Goal: Information Seeking & Learning: Learn about a topic

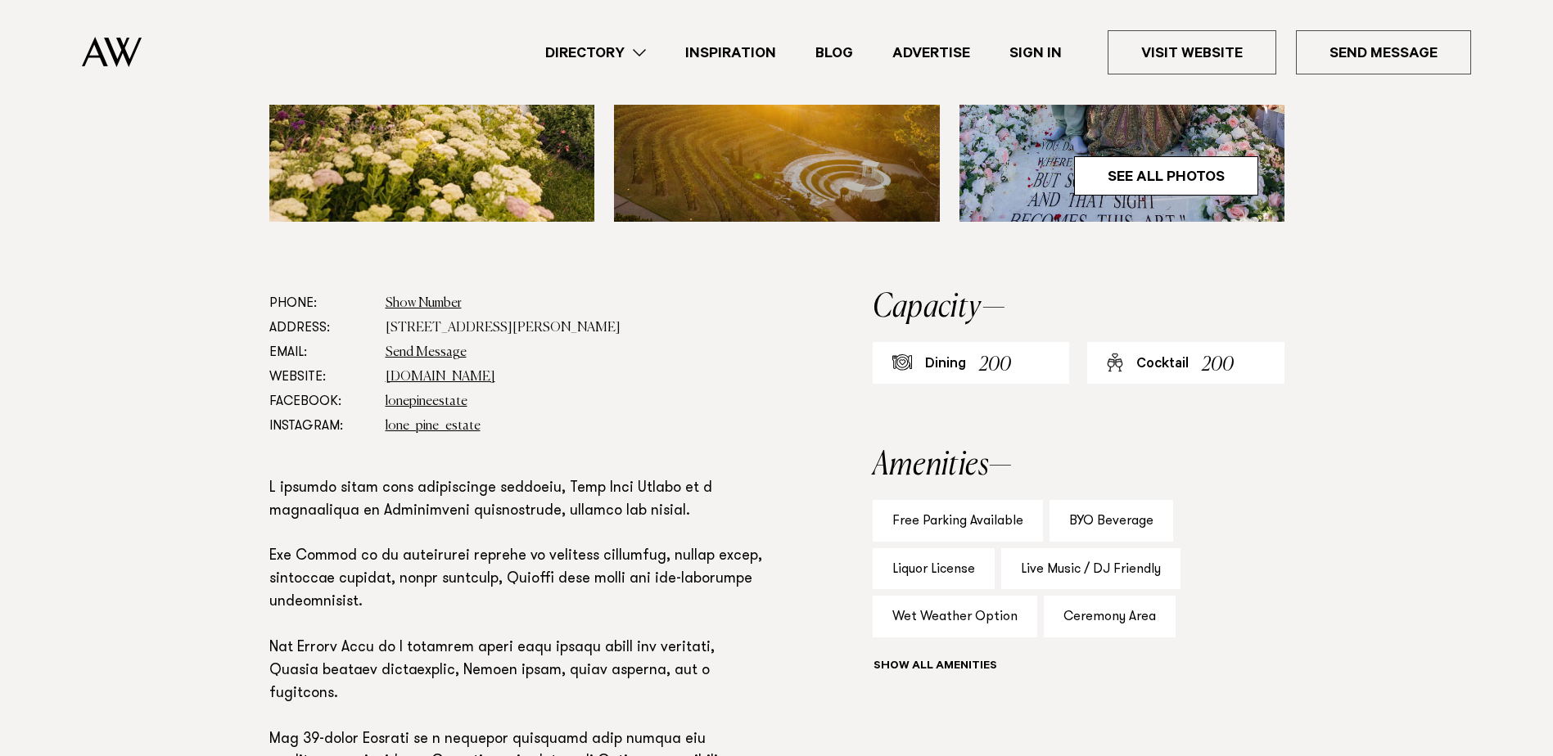
scroll to position [737, 0]
drag, startPoint x: 968, startPoint y: 671, endPoint x: 1005, endPoint y: 677, distance: 37.3
click at [968, 671] on button "Show all" at bounding box center [965, 668] width 185 height 17
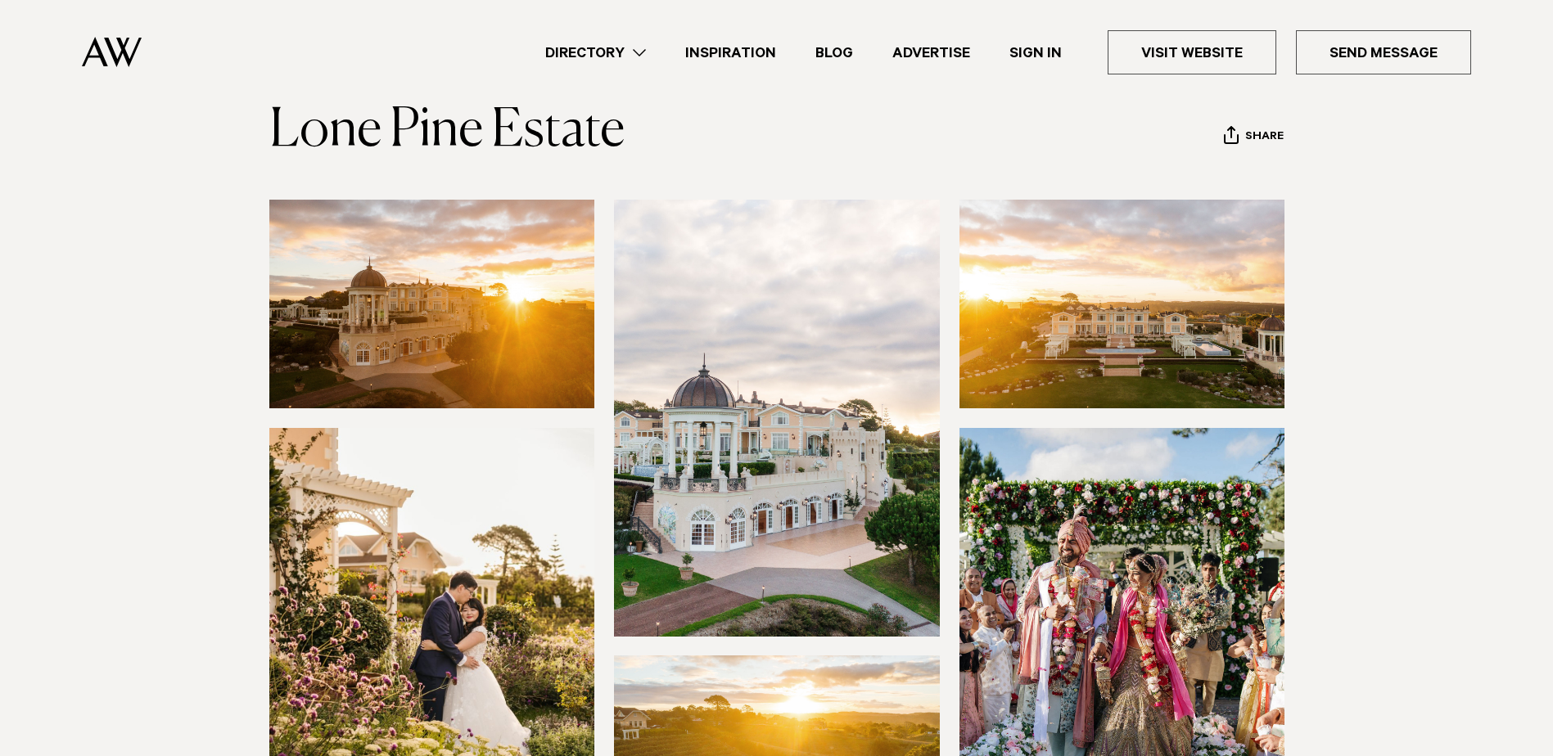
scroll to position [246, 0]
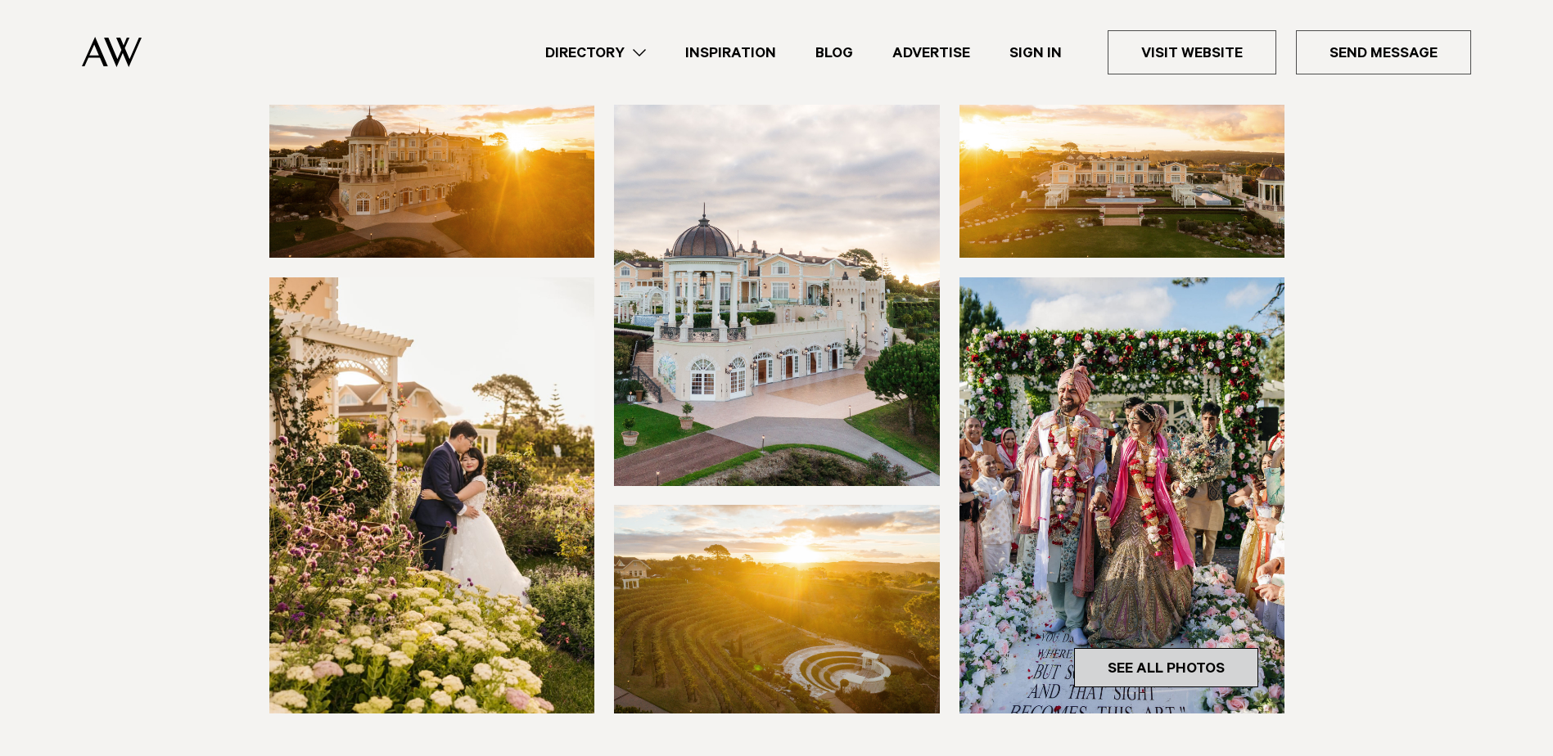
click at [1173, 666] on link "See All Photos" at bounding box center [1166, 667] width 184 height 39
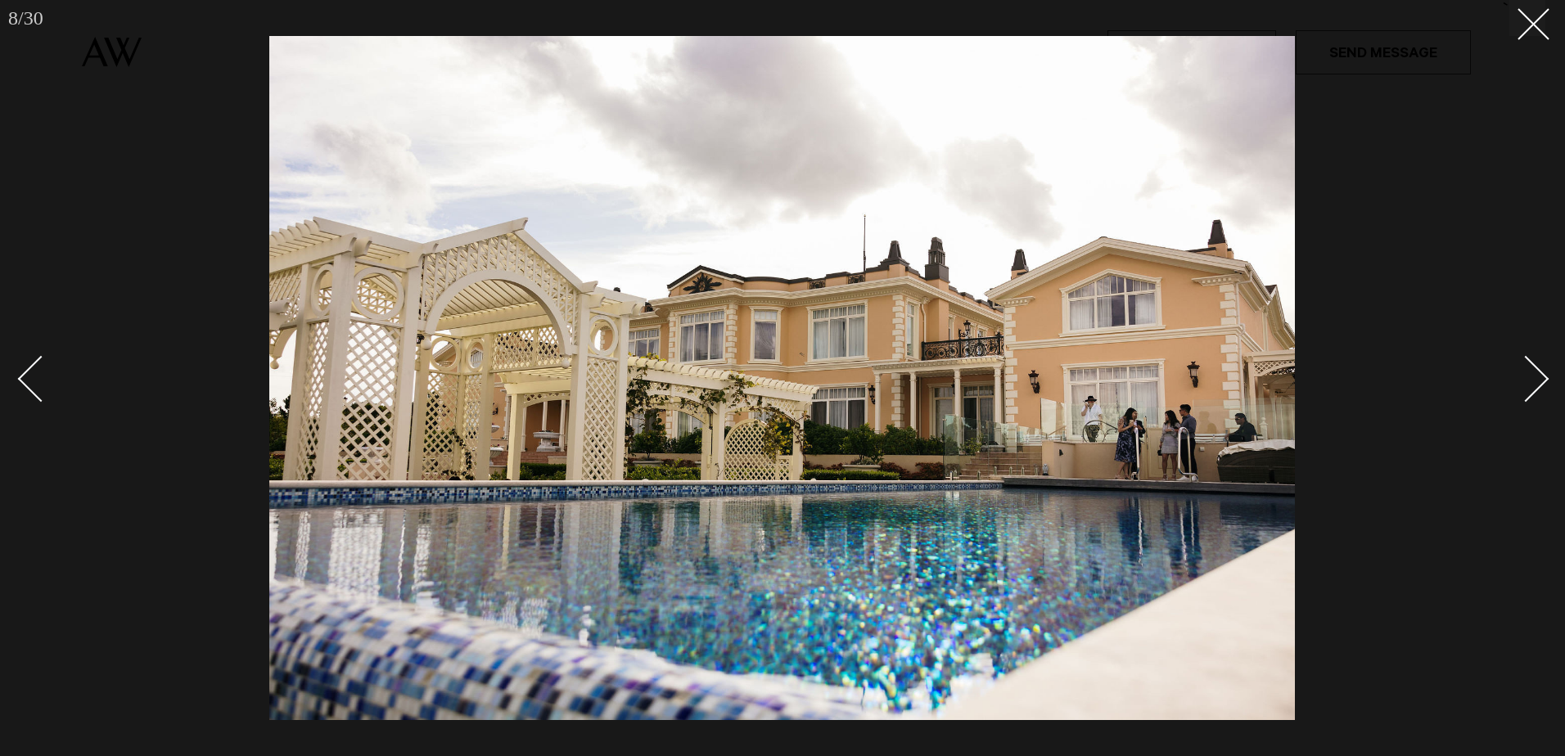
click at [1542, 395] on link at bounding box center [1516, 378] width 57 height 82
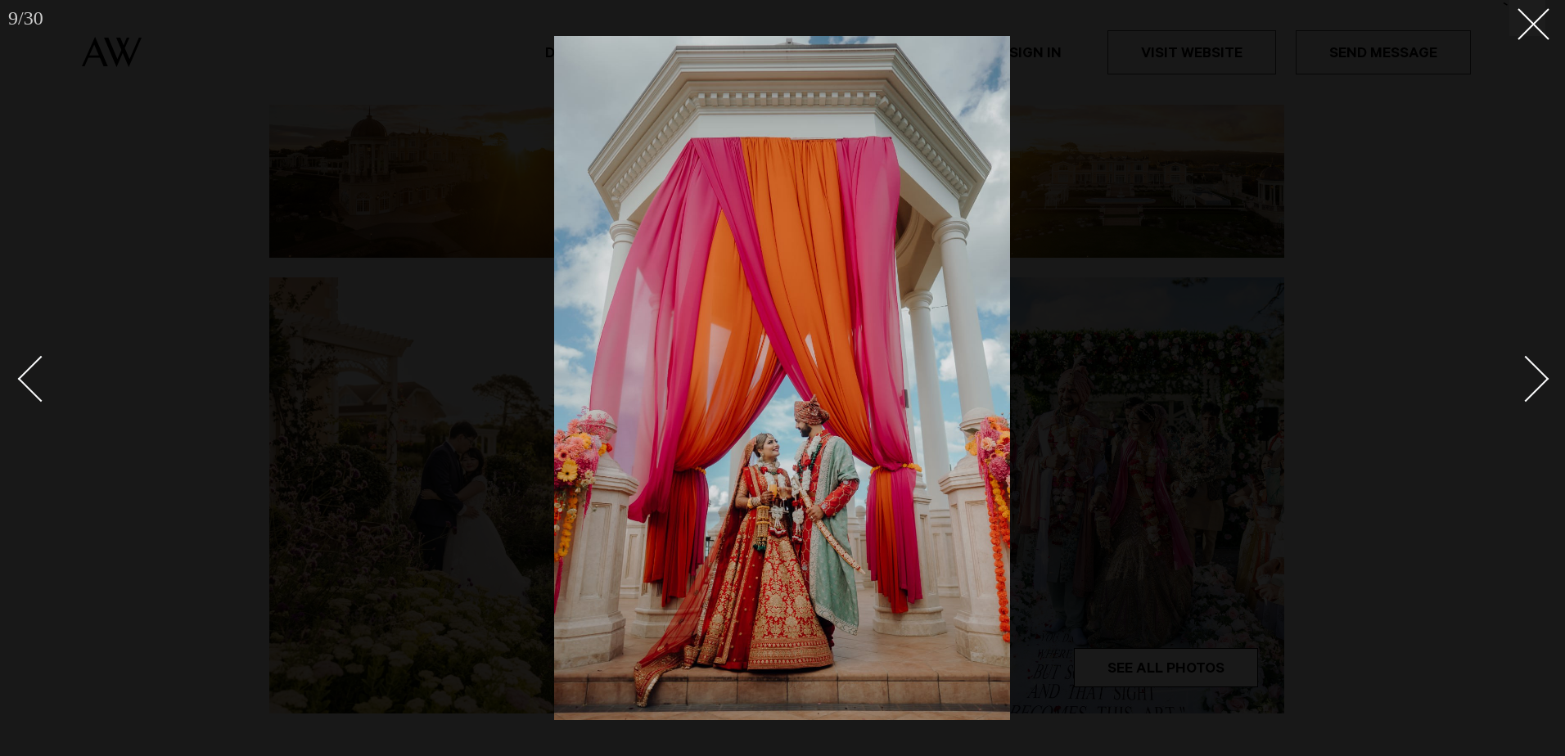
click at [1543, 394] on link at bounding box center [1516, 378] width 57 height 82
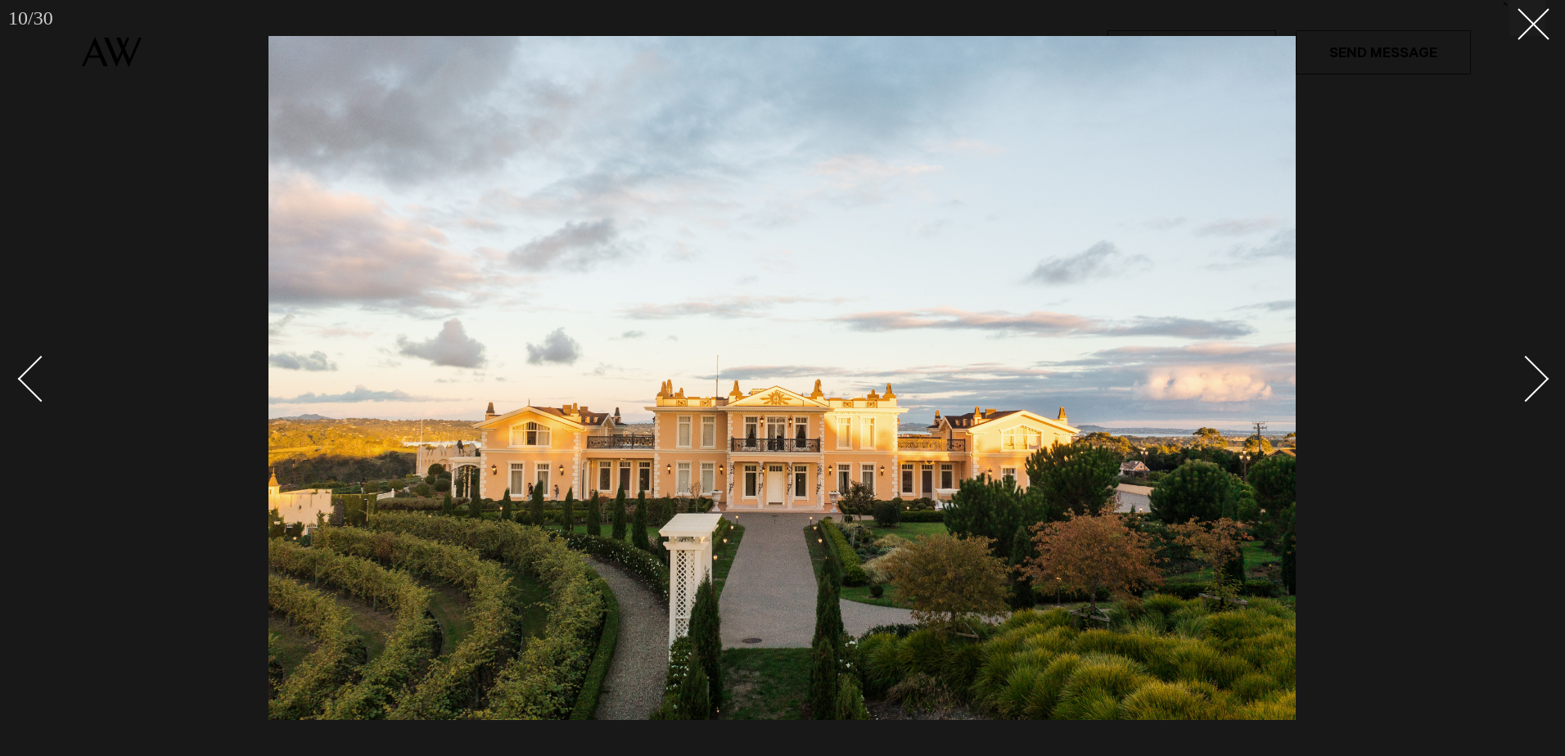
click at [1545, 390] on link at bounding box center [1516, 378] width 57 height 82
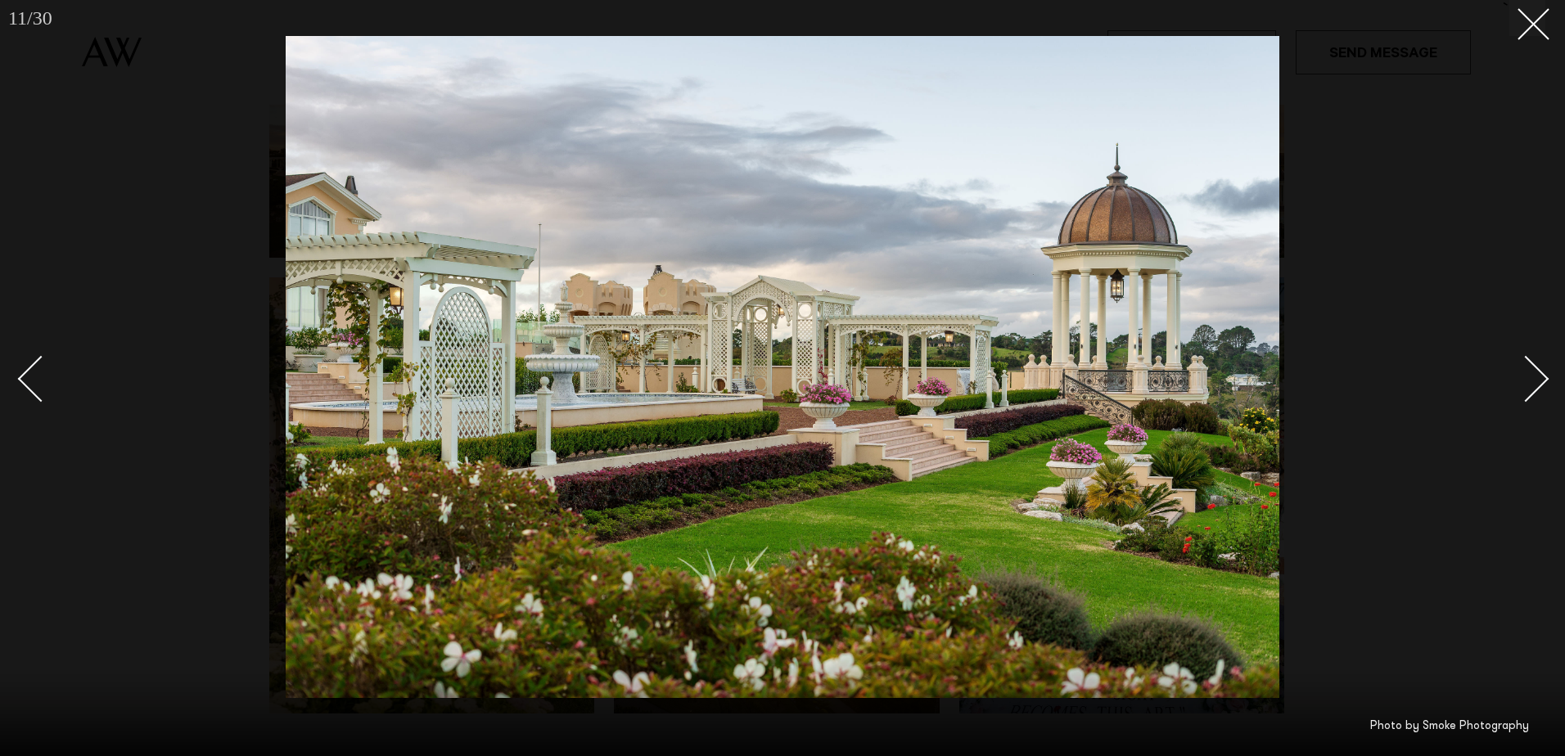
click at [1545, 390] on link at bounding box center [1516, 378] width 57 height 82
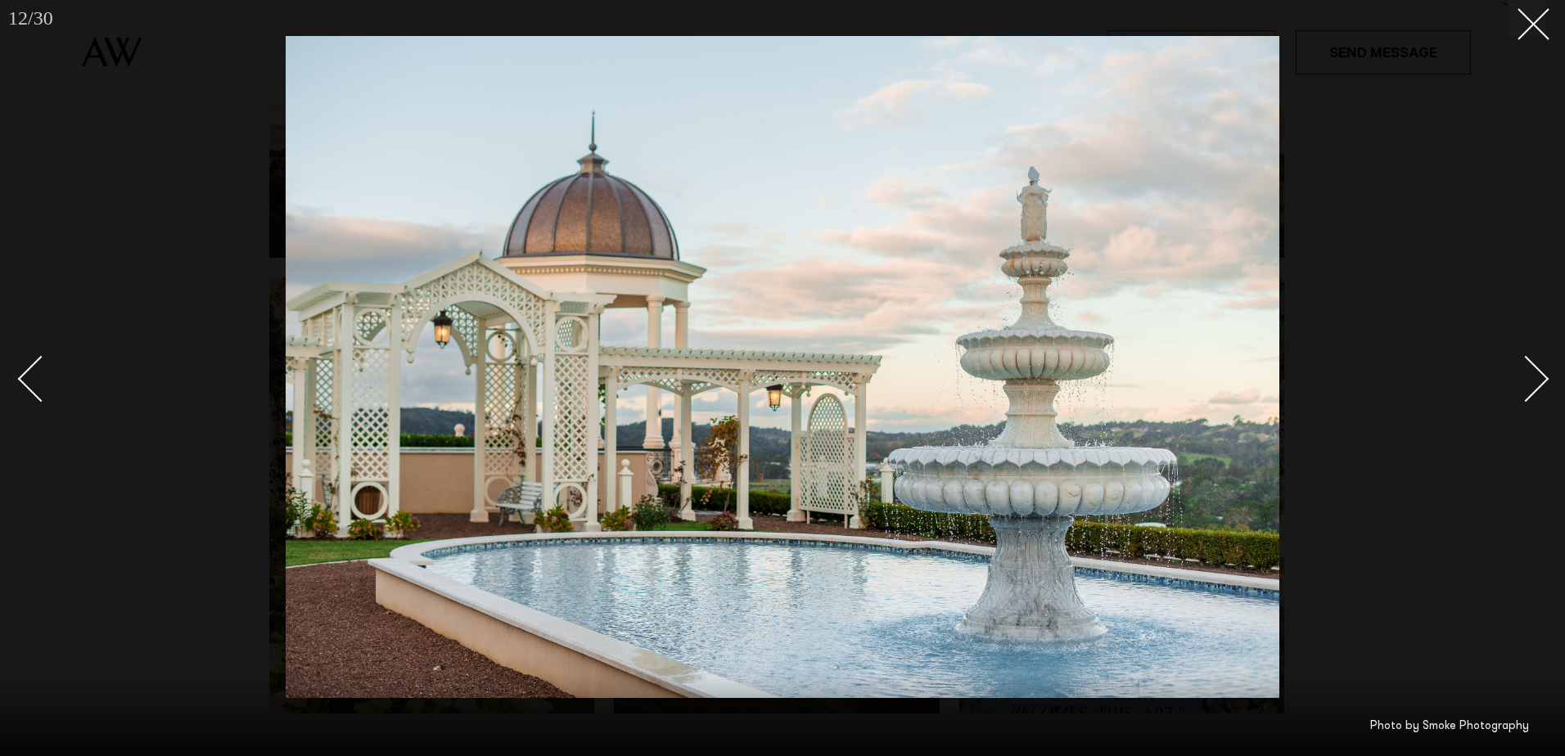
click at [1545, 389] on link at bounding box center [1516, 378] width 57 height 82
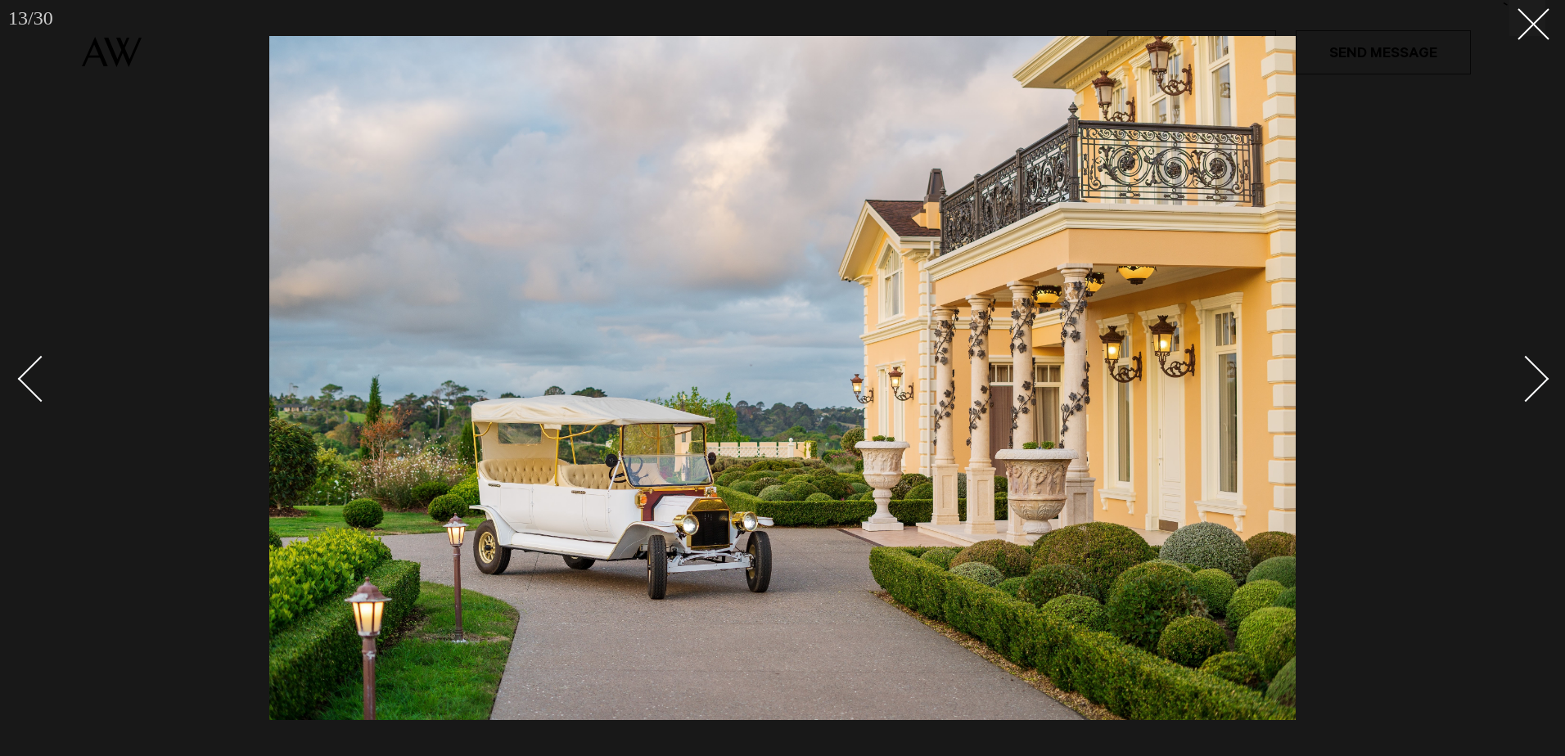
click at [1545, 389] on link at bounding box center [1516, 378] width 57 height 82
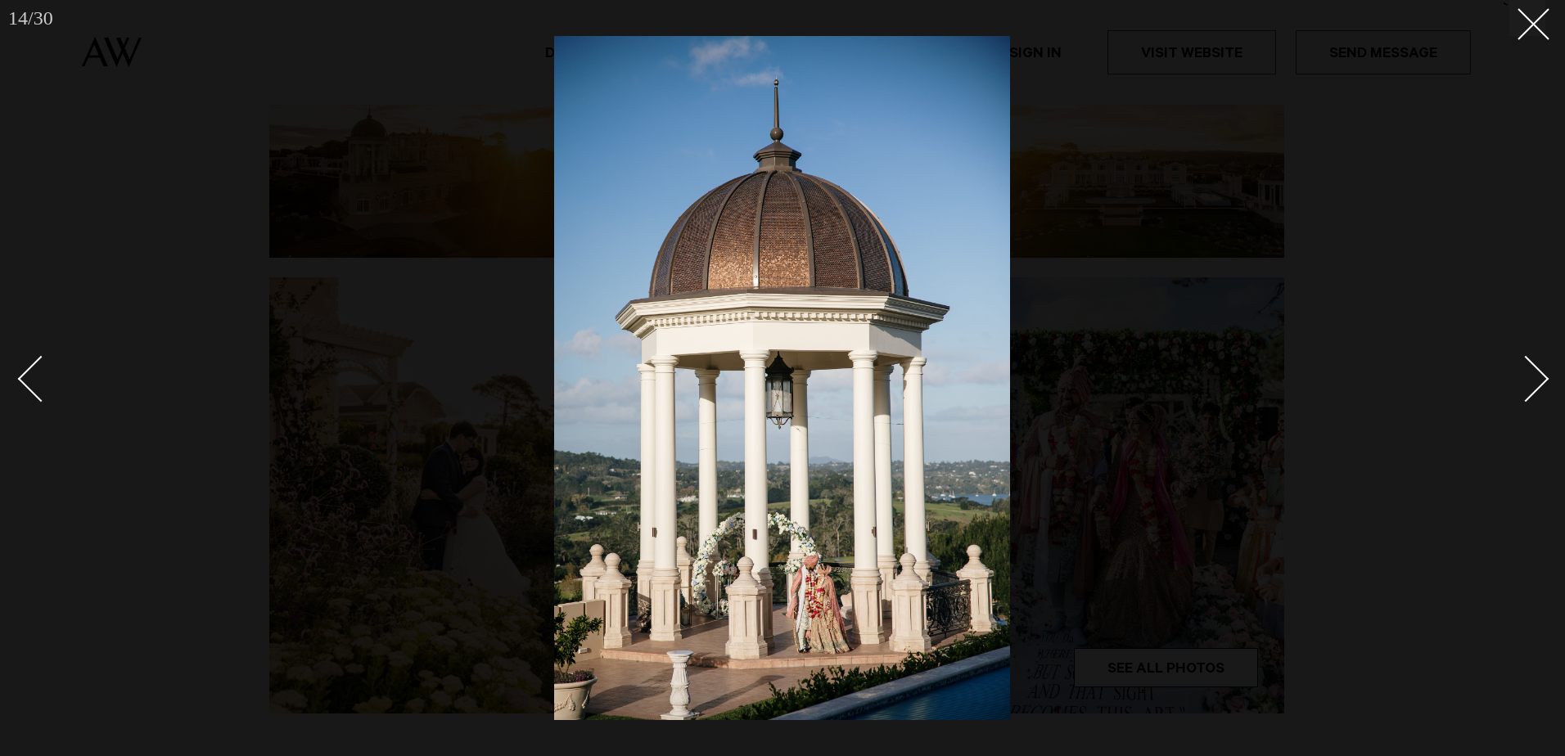
click at [1545, 389] on link at bounding box center [1516, 378] width 57 height 82
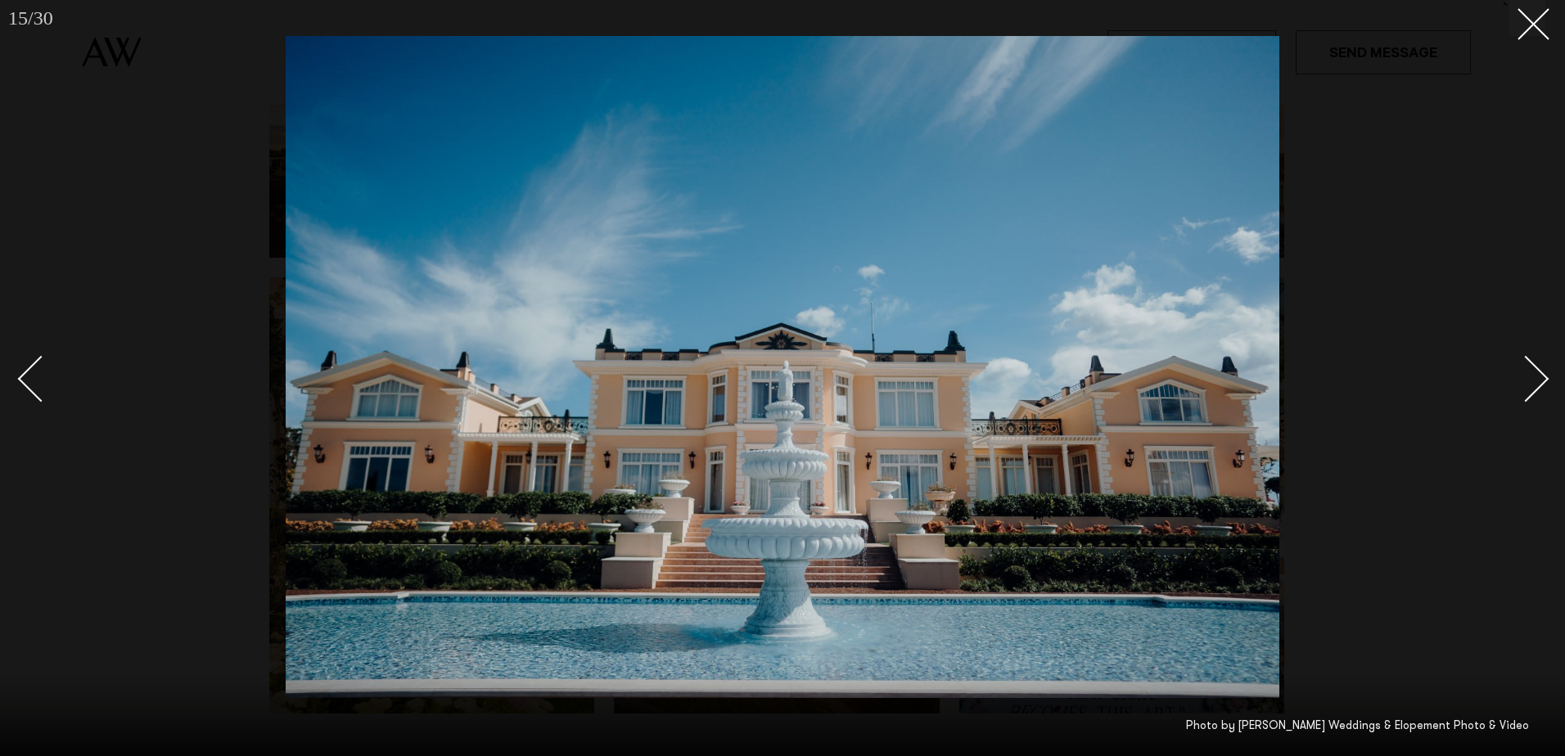
click at [1545, 389] on link at bounding box center [1516, 378] width 57 height 82
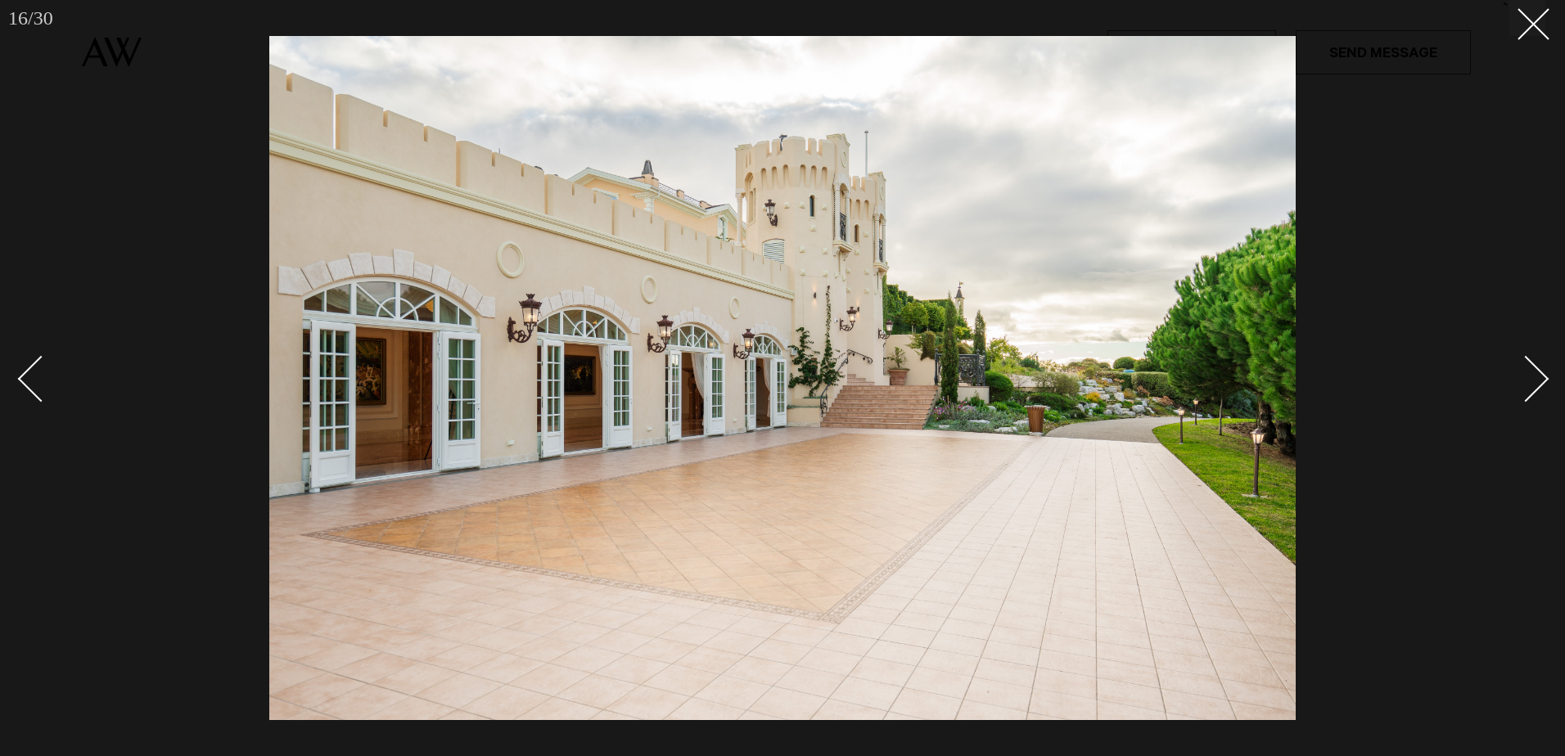
click at [1545, 389] on link at bounding box center [1516, 378] width 57 height 82
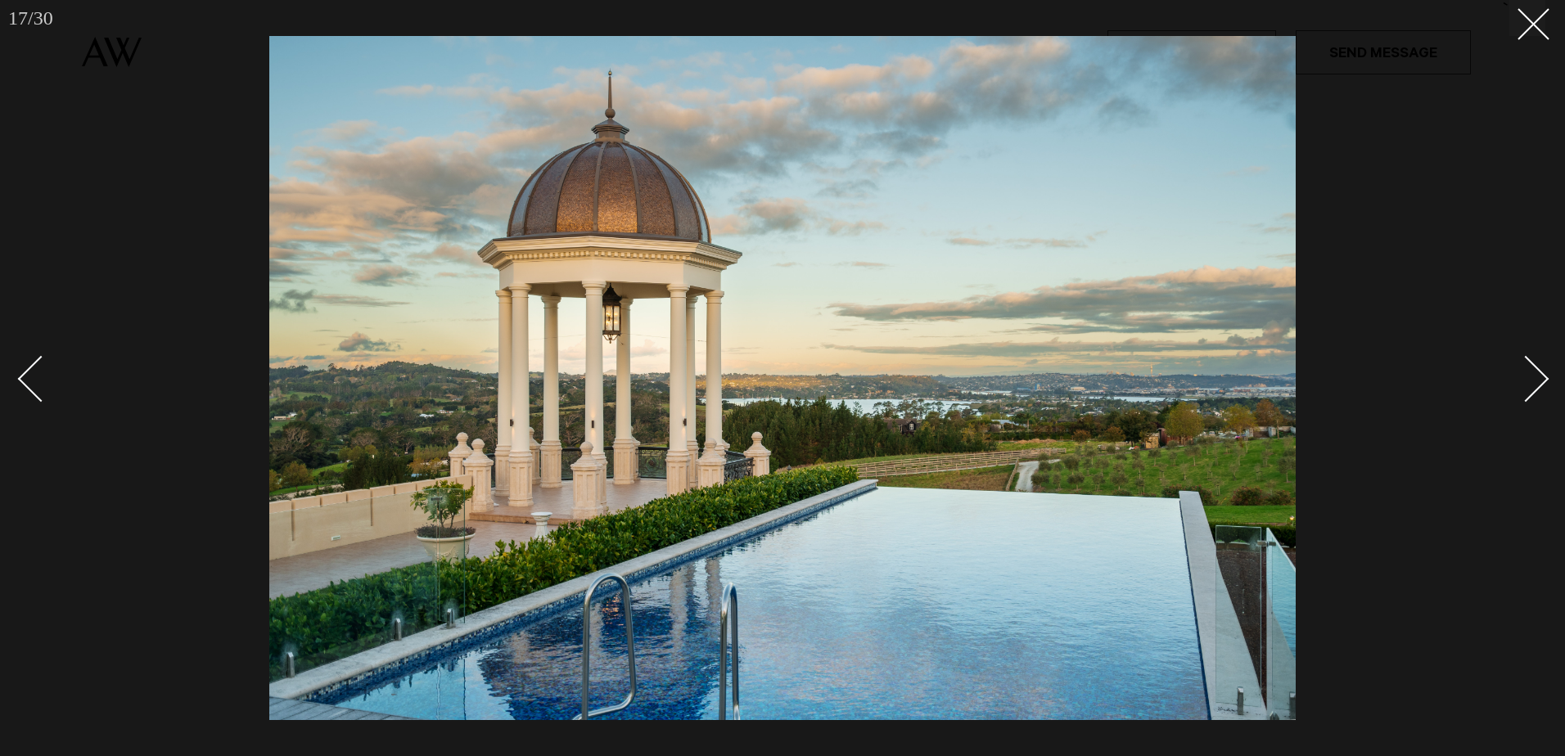
click at [1545, 389] on link at bounding box center [1516, 378] width 57 height 82
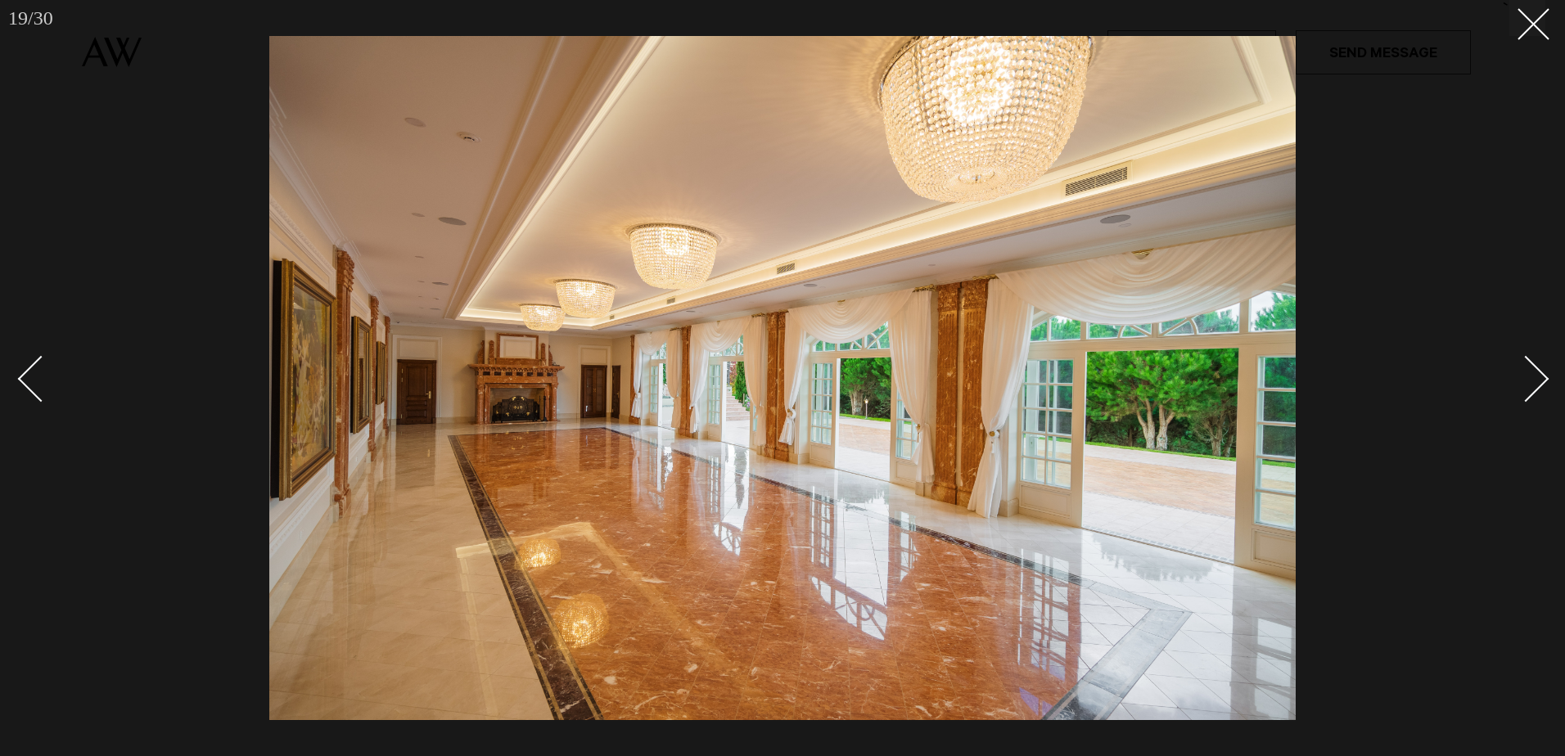
click at [20, 393] on link at bounding box center [48, 378] width 57 height 82
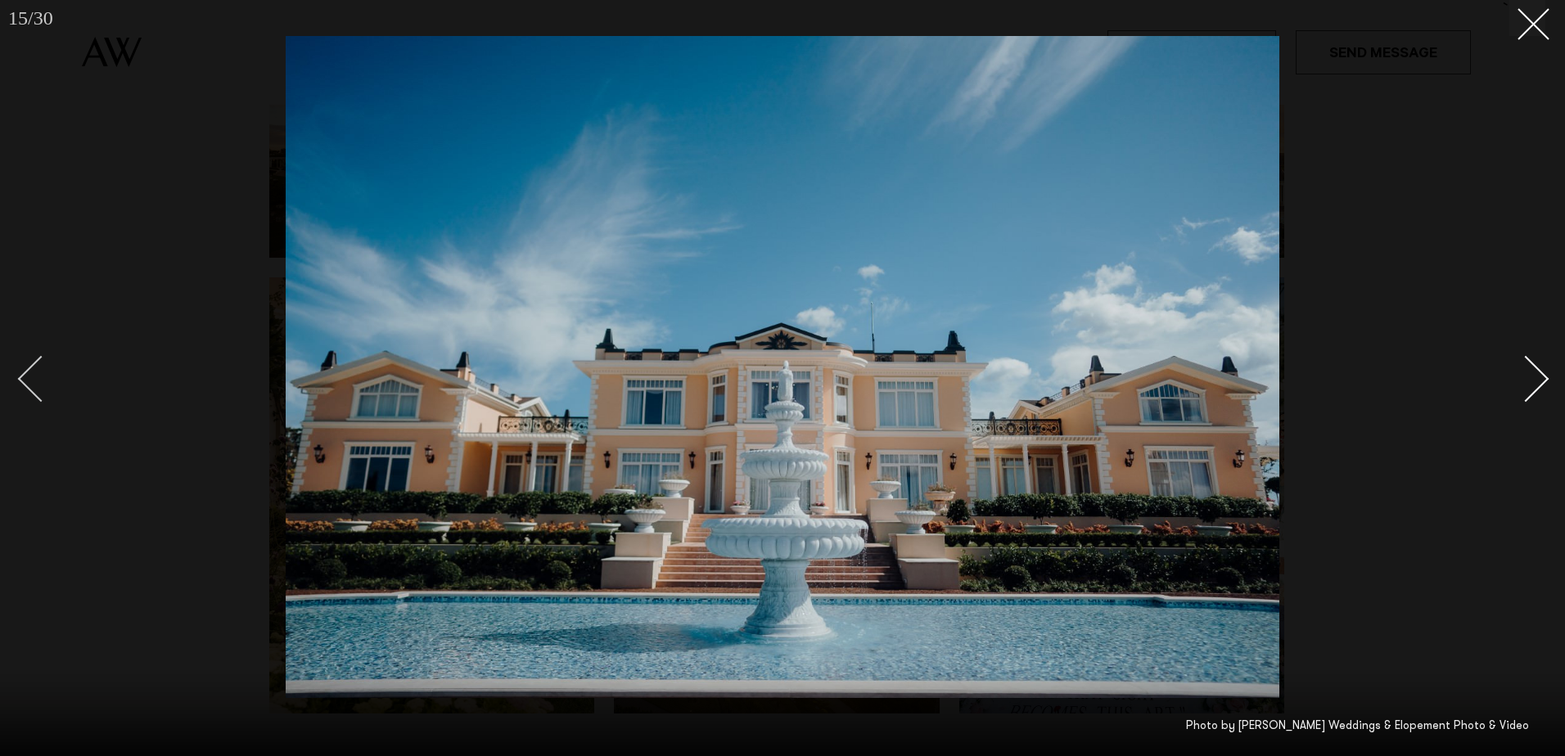
click at [29, 388] on div "Previous slide" at bounding box center [41, 379] width 47 height 47
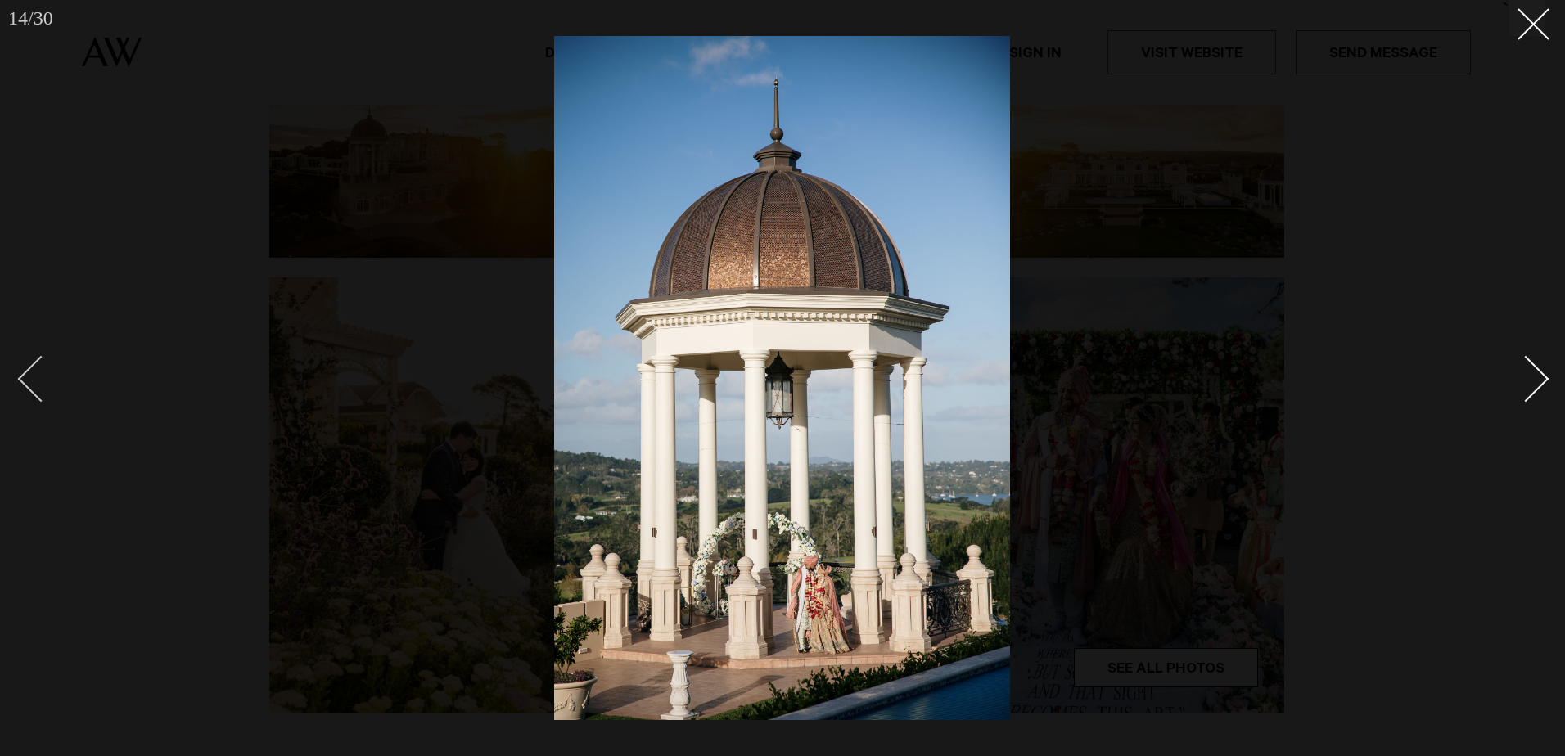
click at [29, 388] on div "Previous slide" at bounding box center [41, 379] width 47 height 47
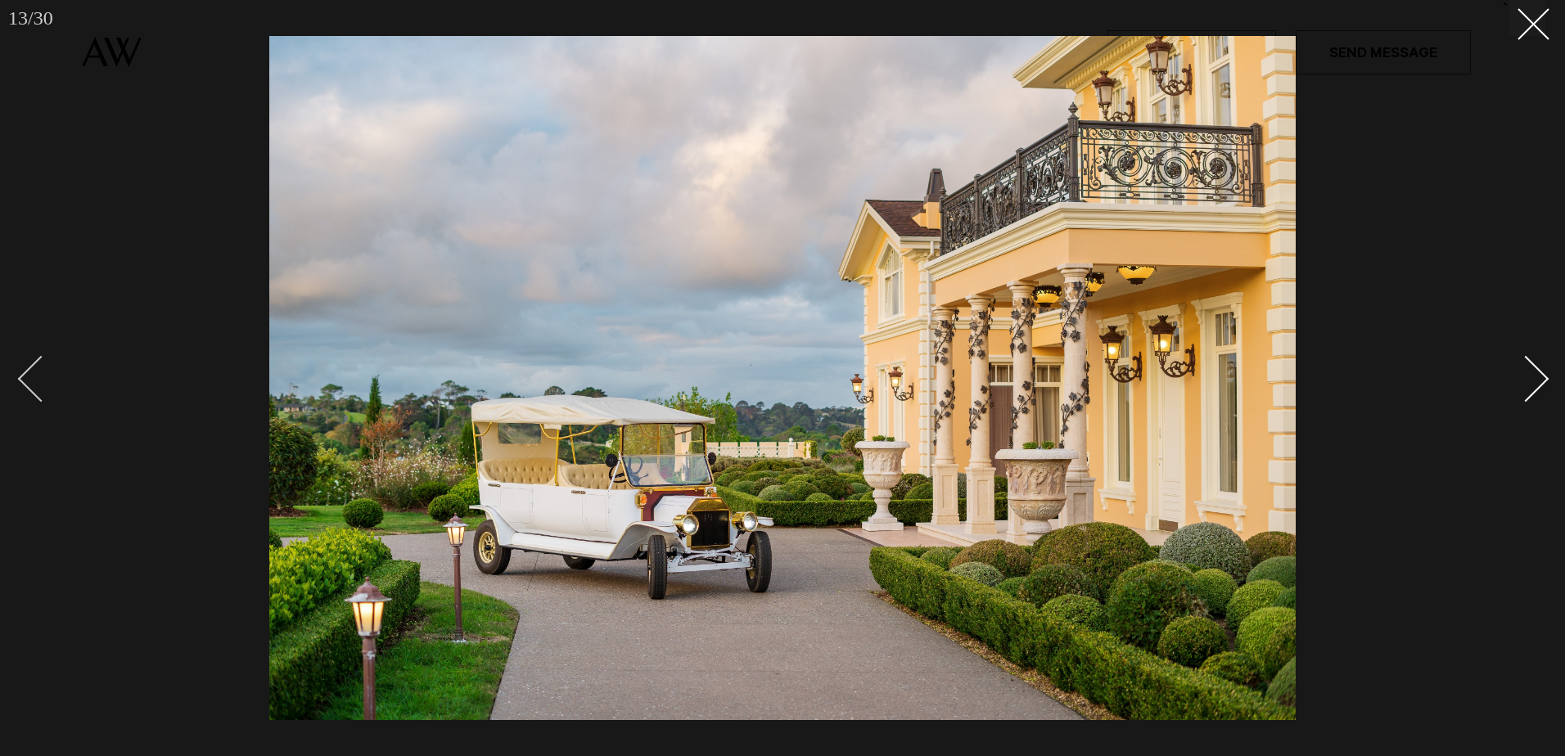
click at [38, 383] on div "Previous slide" at bounding box center [41, 379] width 47 height 47
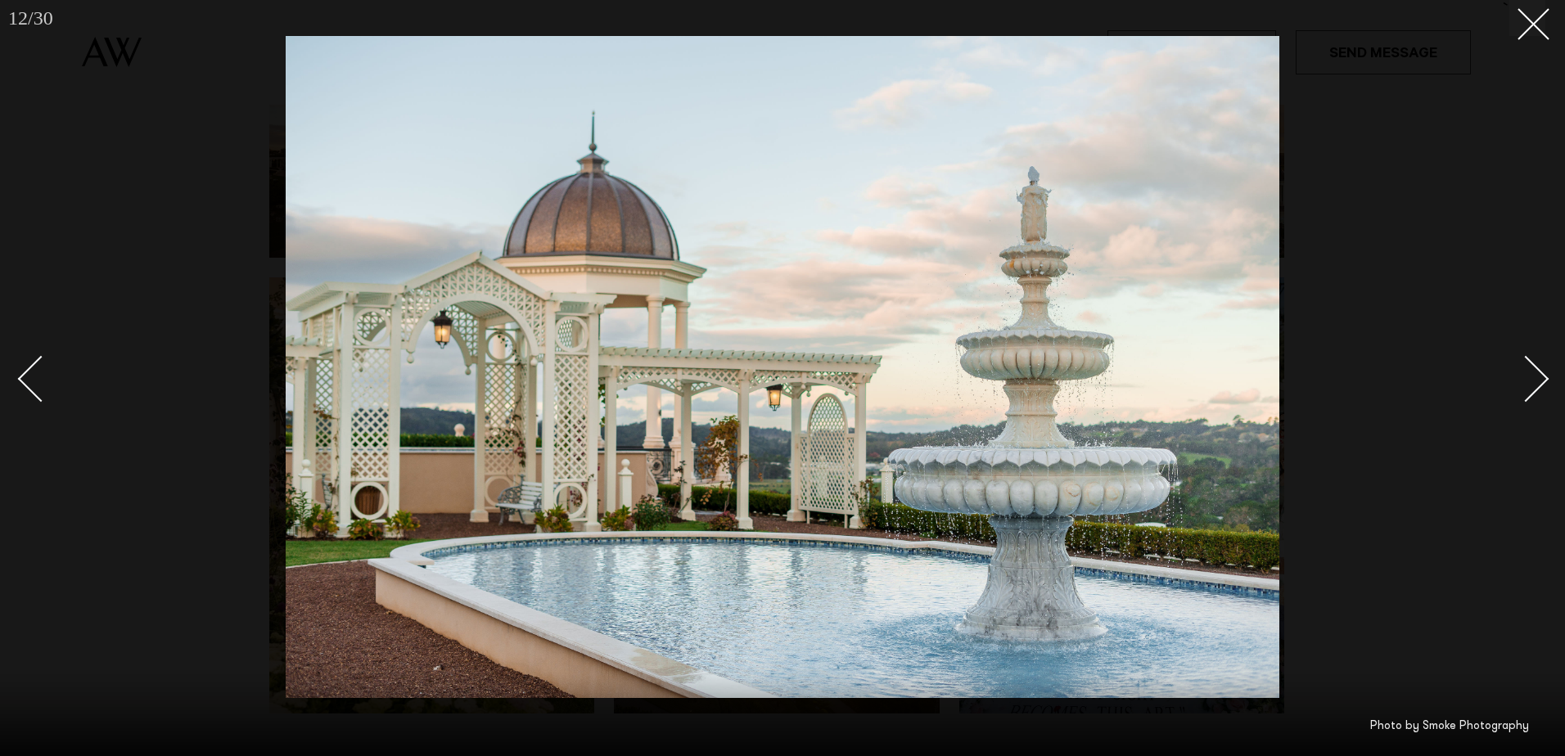
click at [1536, 382] on div "Next slide" at bounding box center [1526, 379] width 47 height 47
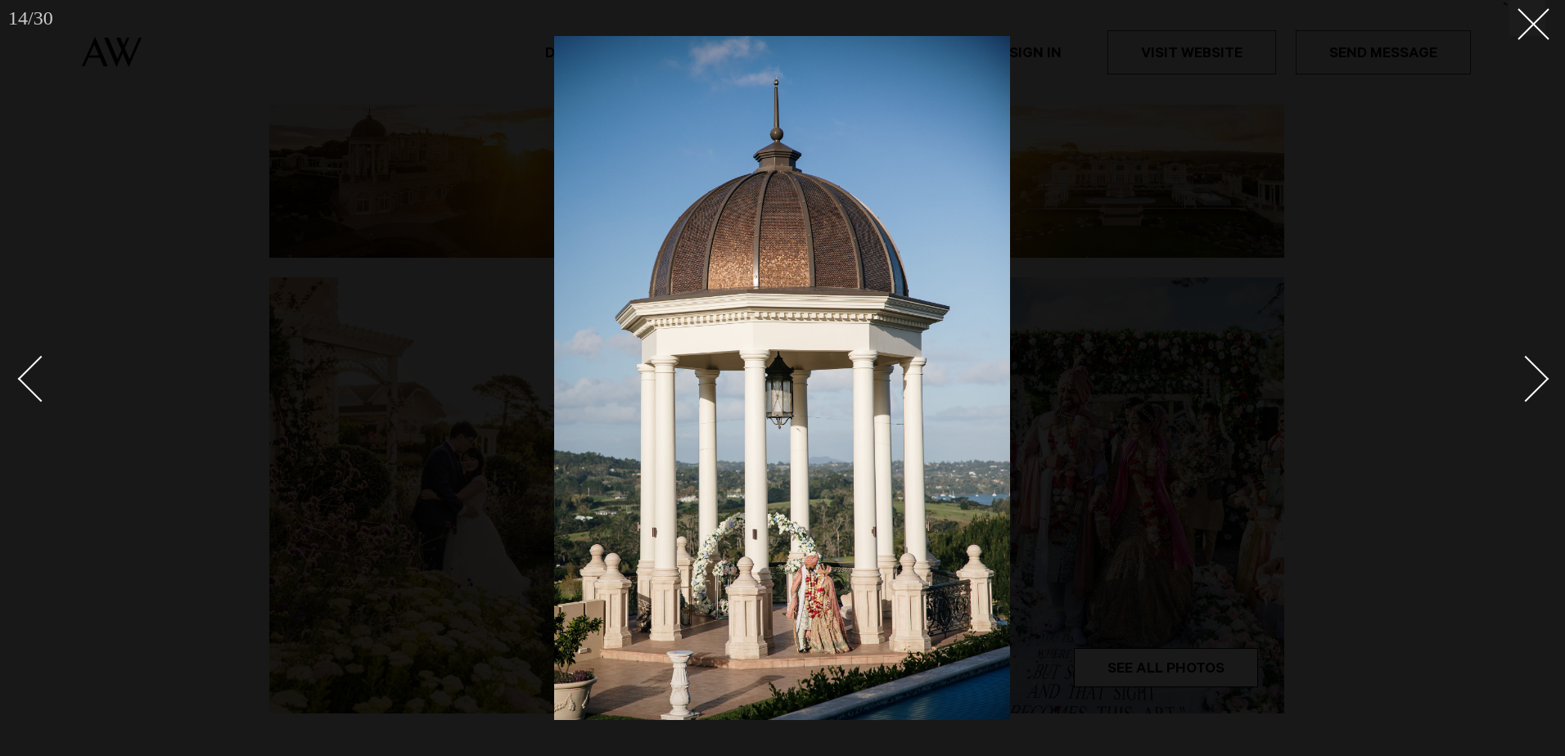
click at [1536, 382] on div "Next slide" at bounding box center [1526, 379] width 47 height 47
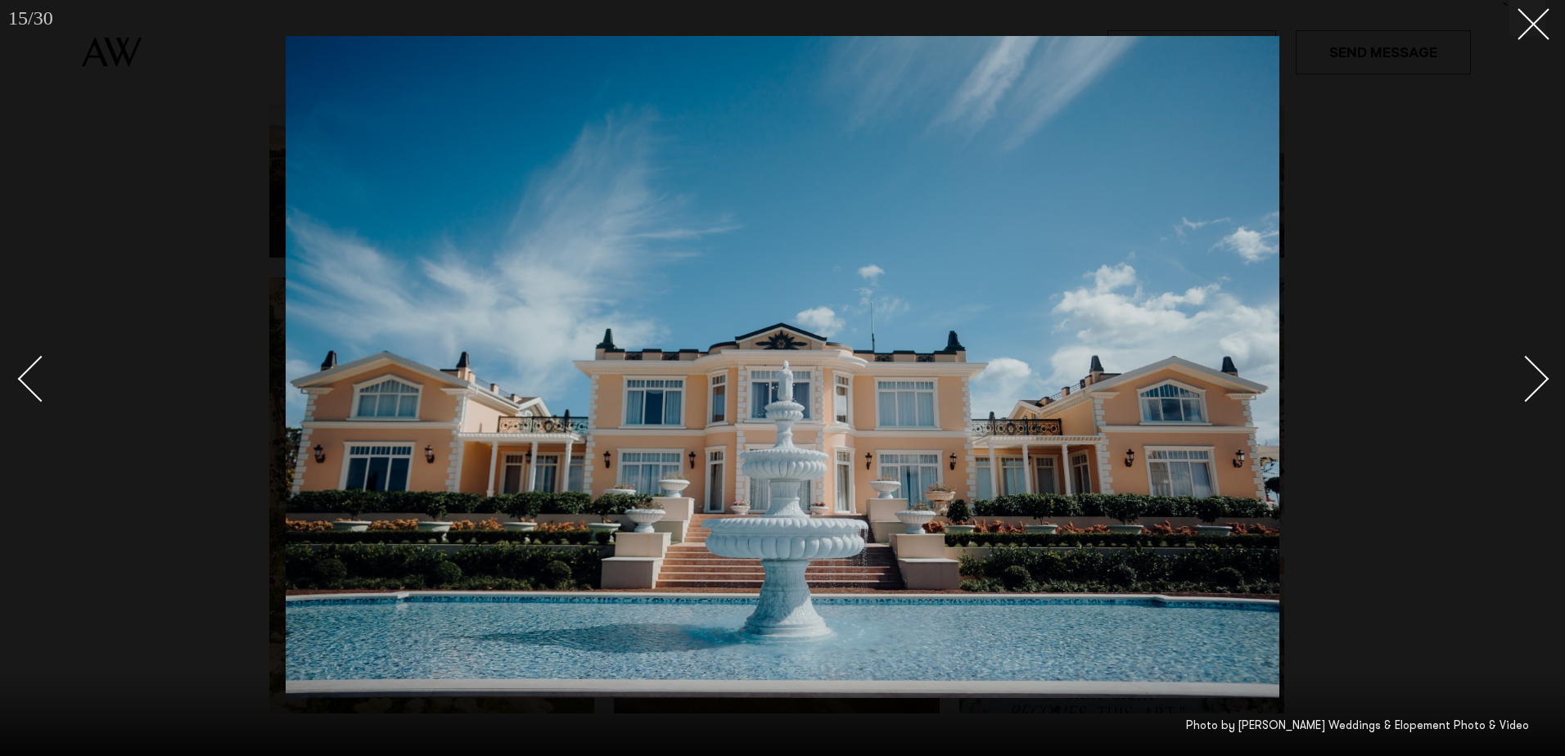
click at [1536, 382] on div "Next slide" at bounding box center [1526, 379] width 47 height 47
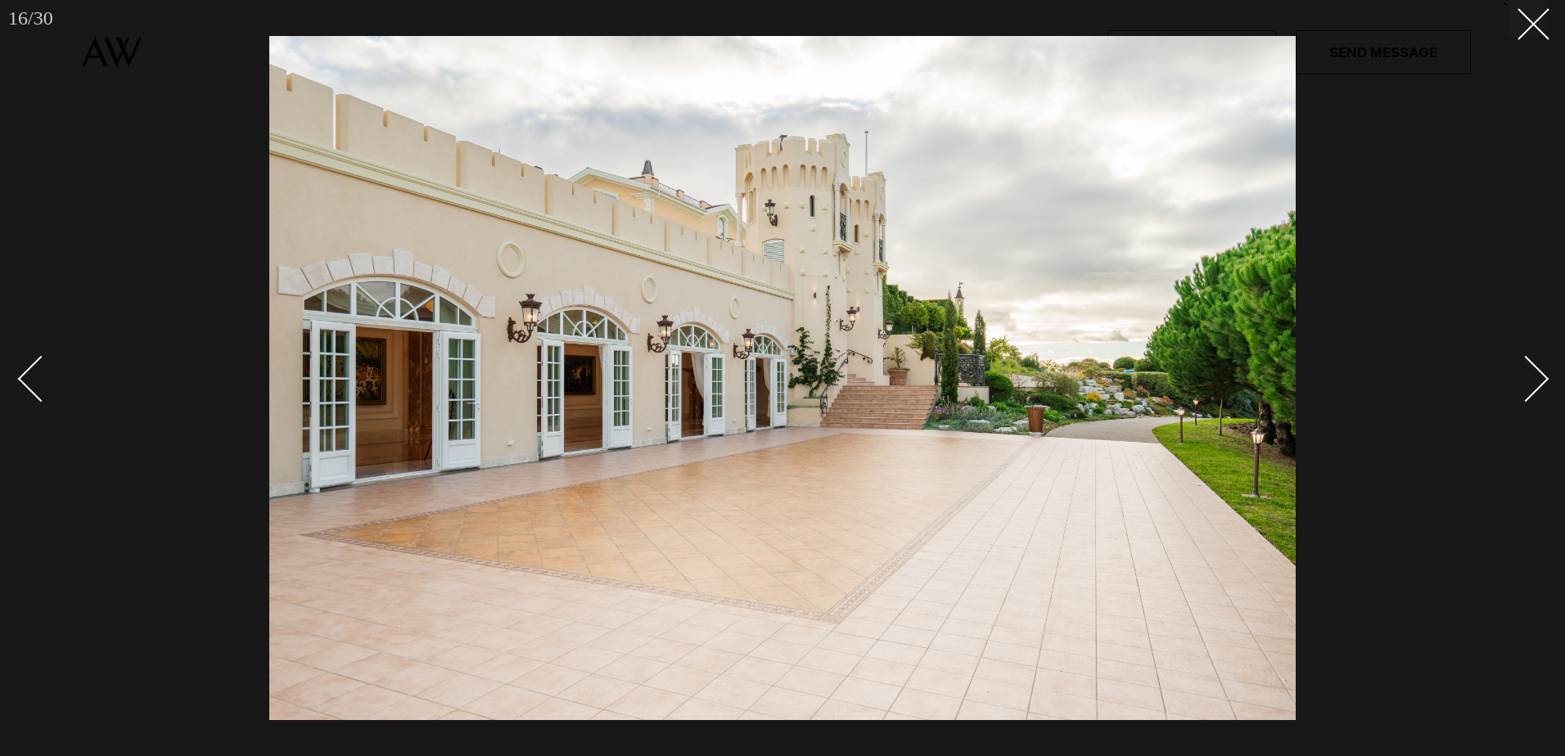
click at [1536, 382] on div "Next slide" at bounding box center [1526, 379] width 47 height 47
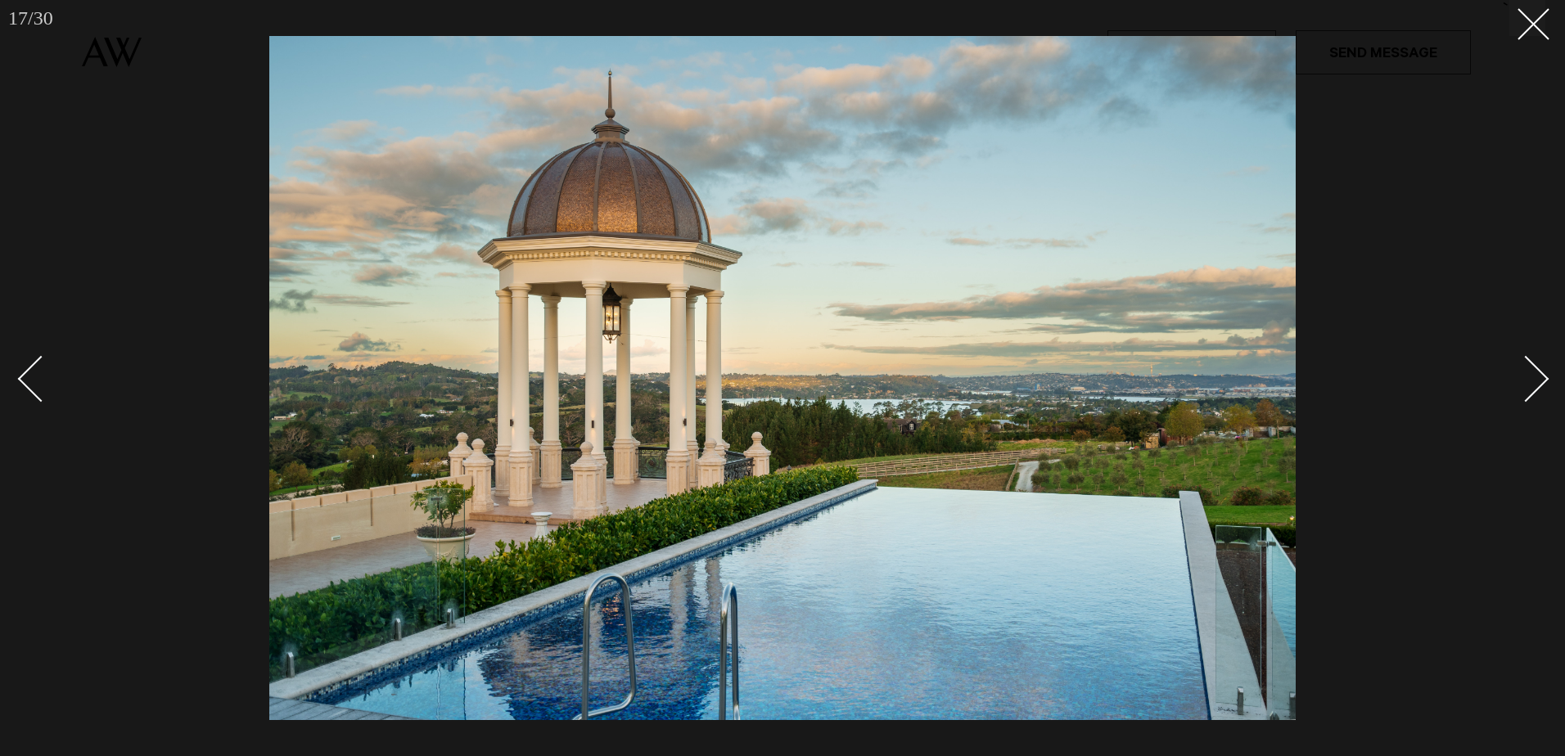
click at [1536, 382] on div "Next slide" at bounding box center [1526, 379] width 47 height 47
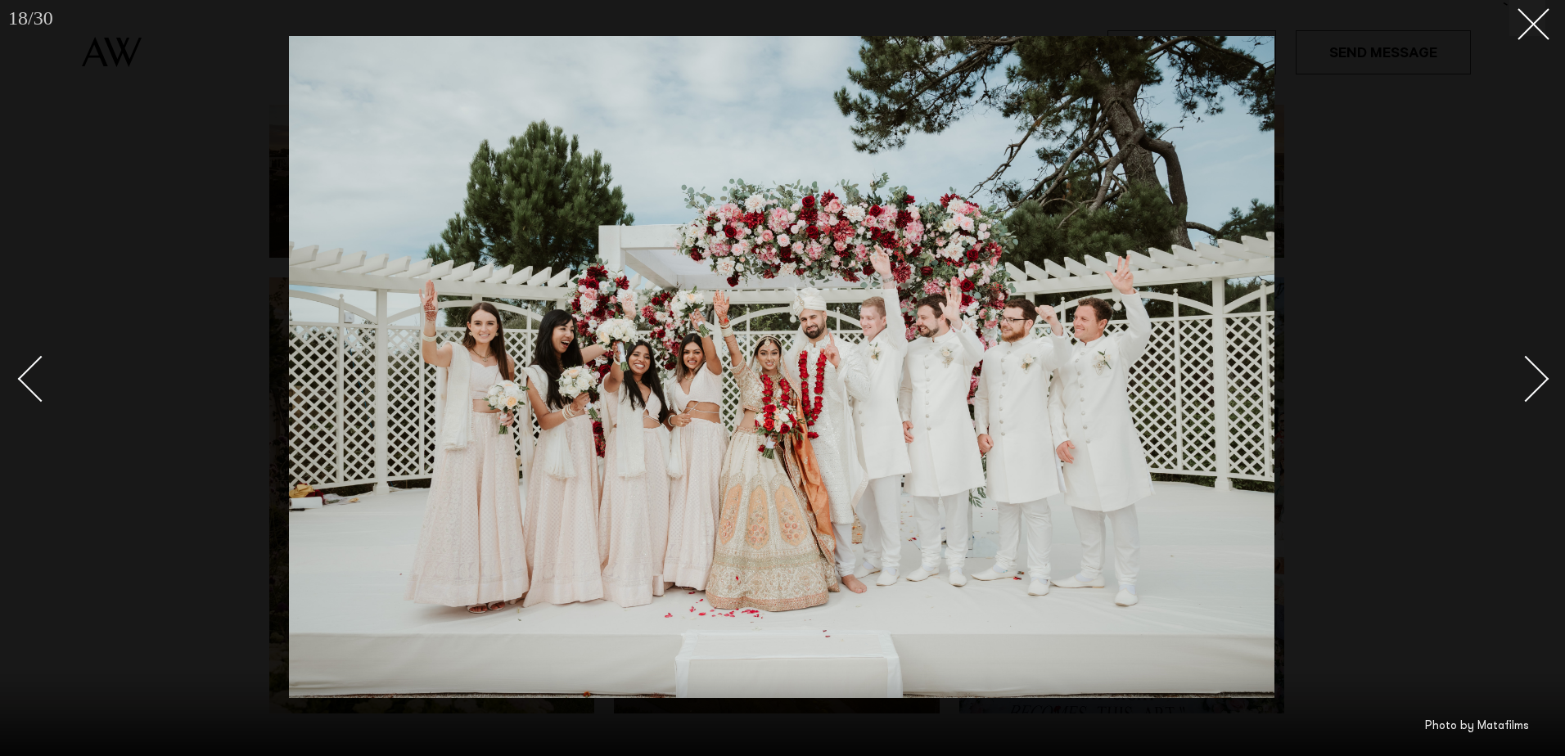
click at [1536, 382] on div "Next slide" at bounding box center [1526, 379] width 47 height 47
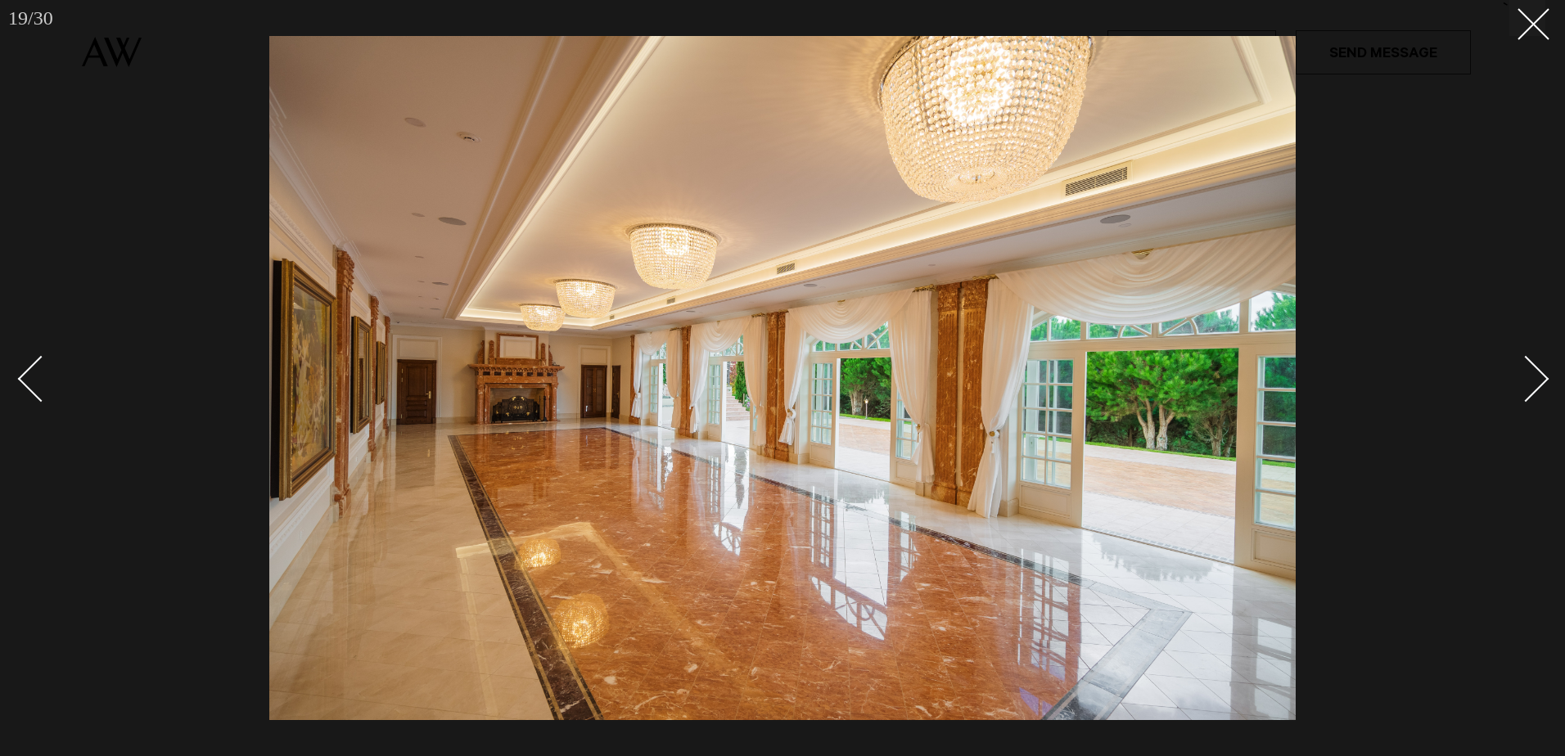
click at [1536, 382] on div "Next slide" at bounding box center [1526, 379] width 47 height 47
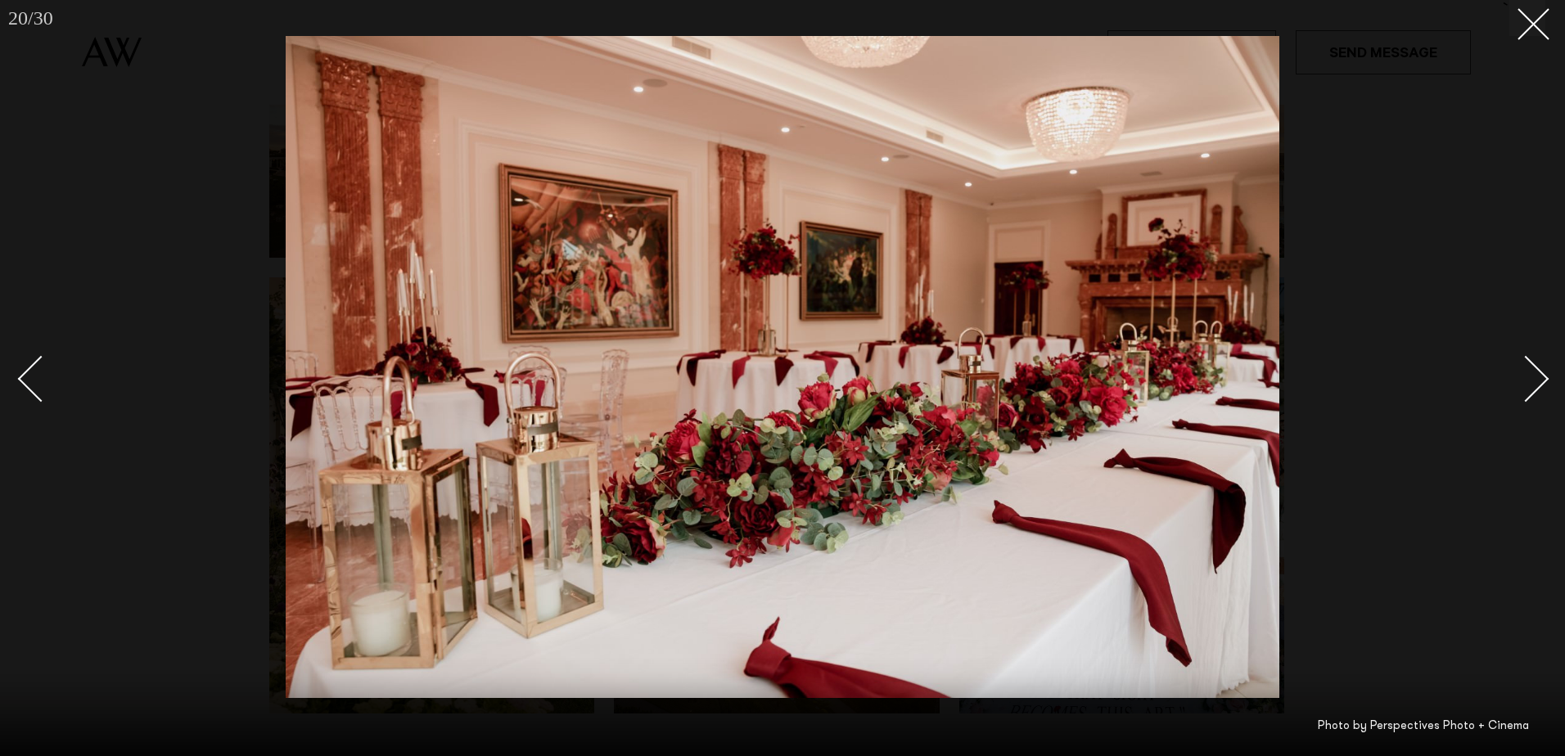
click at [1536, 382] on div "Next slide" at bounding box center [1526, 379] width 47 height 47
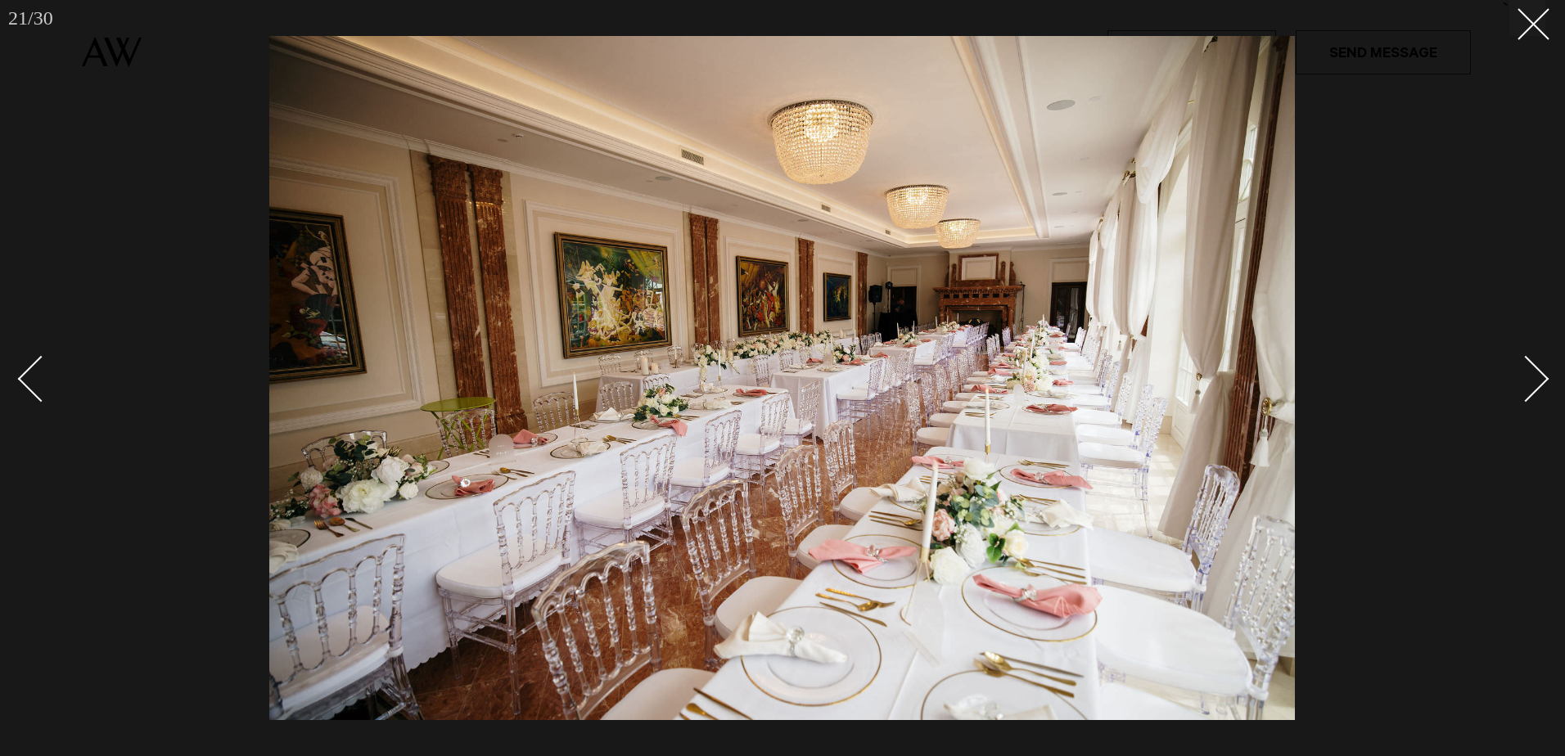
click at [1536, 382] on div "Next slide" at bounding box center [1526, 379] width 47 height 47
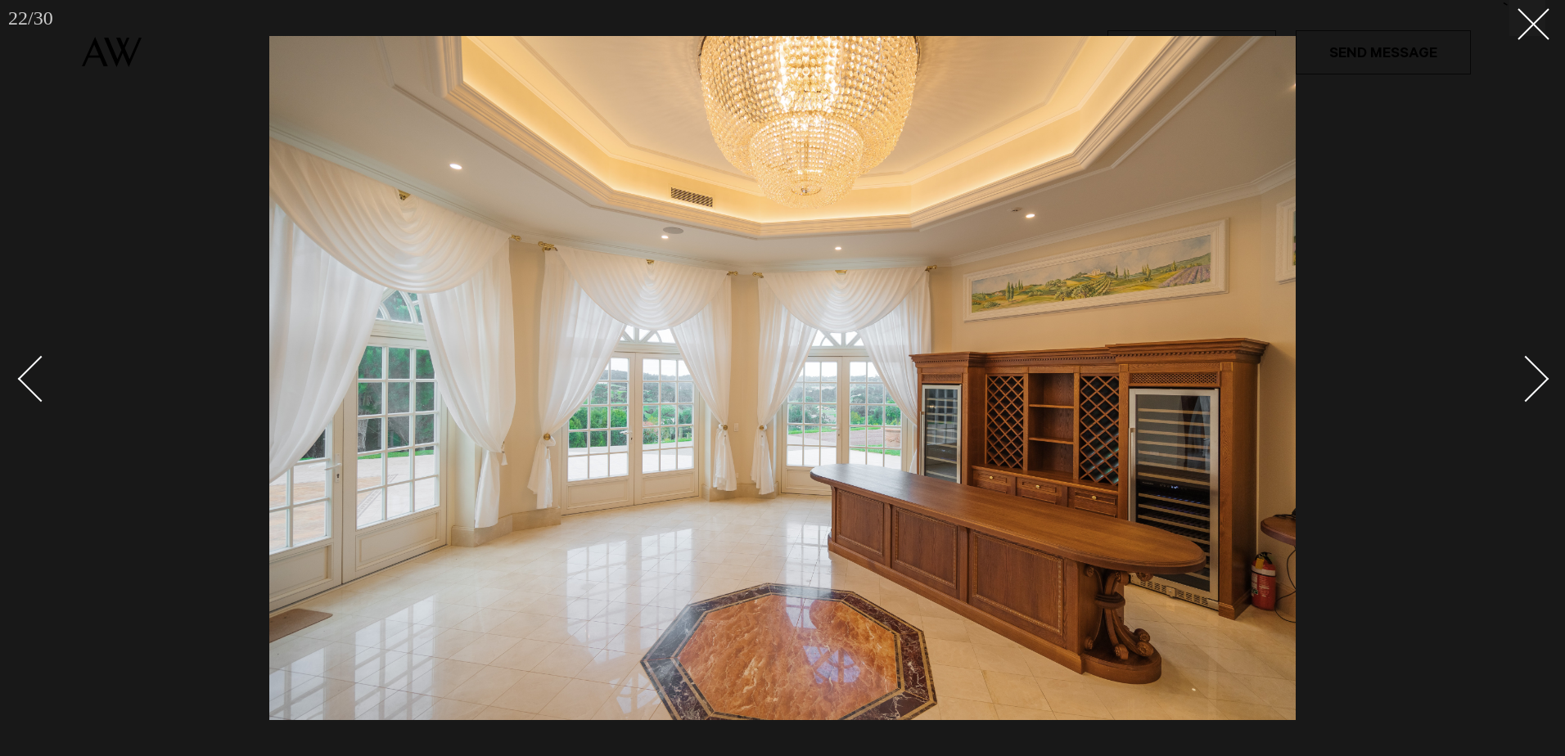
click at [1536, 382] on div "Next slide" at bounding box center [1526, 379] width 47 height 47
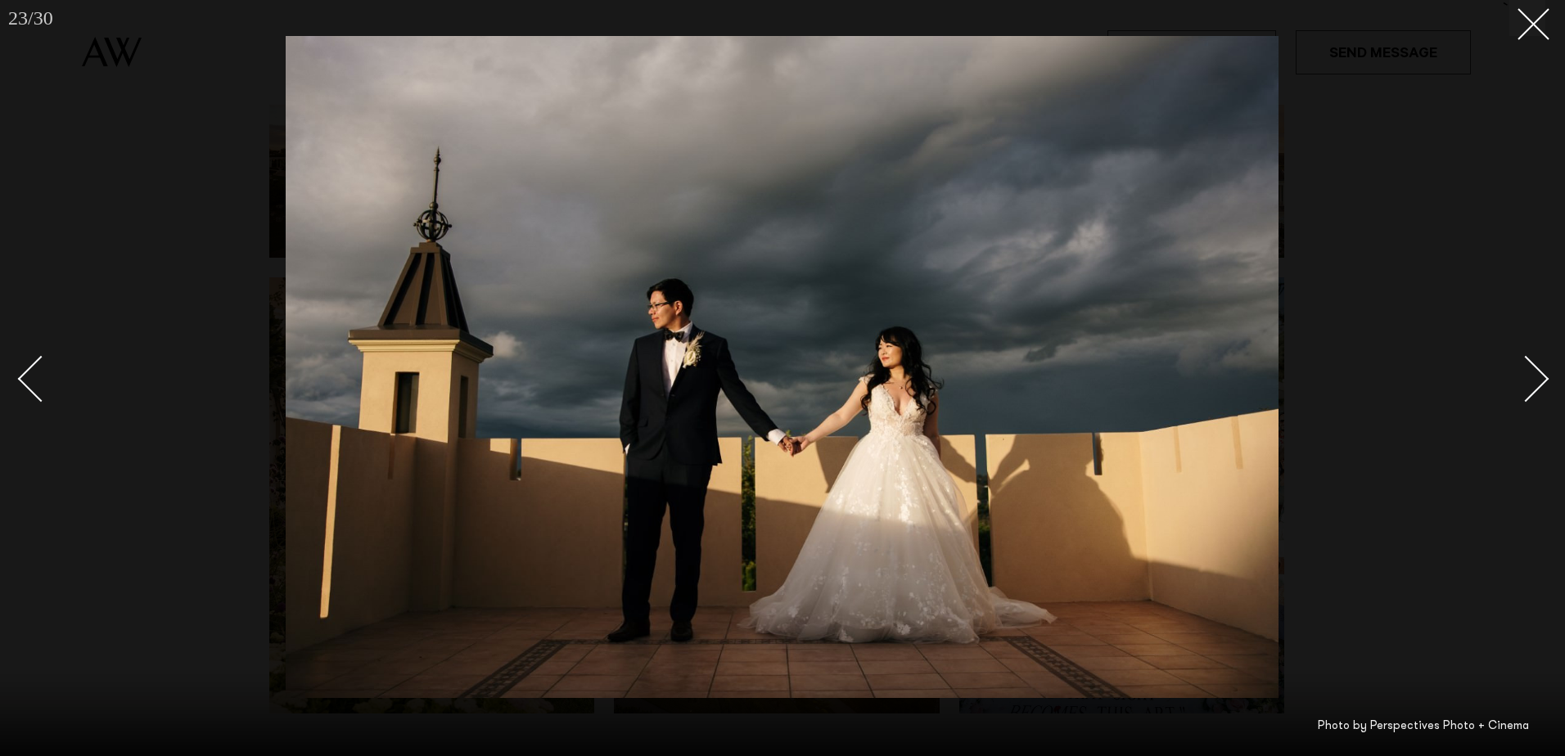
click at [1536, 382] on div "Next slide" at bounding box center [1526, 379] width 47 height 47
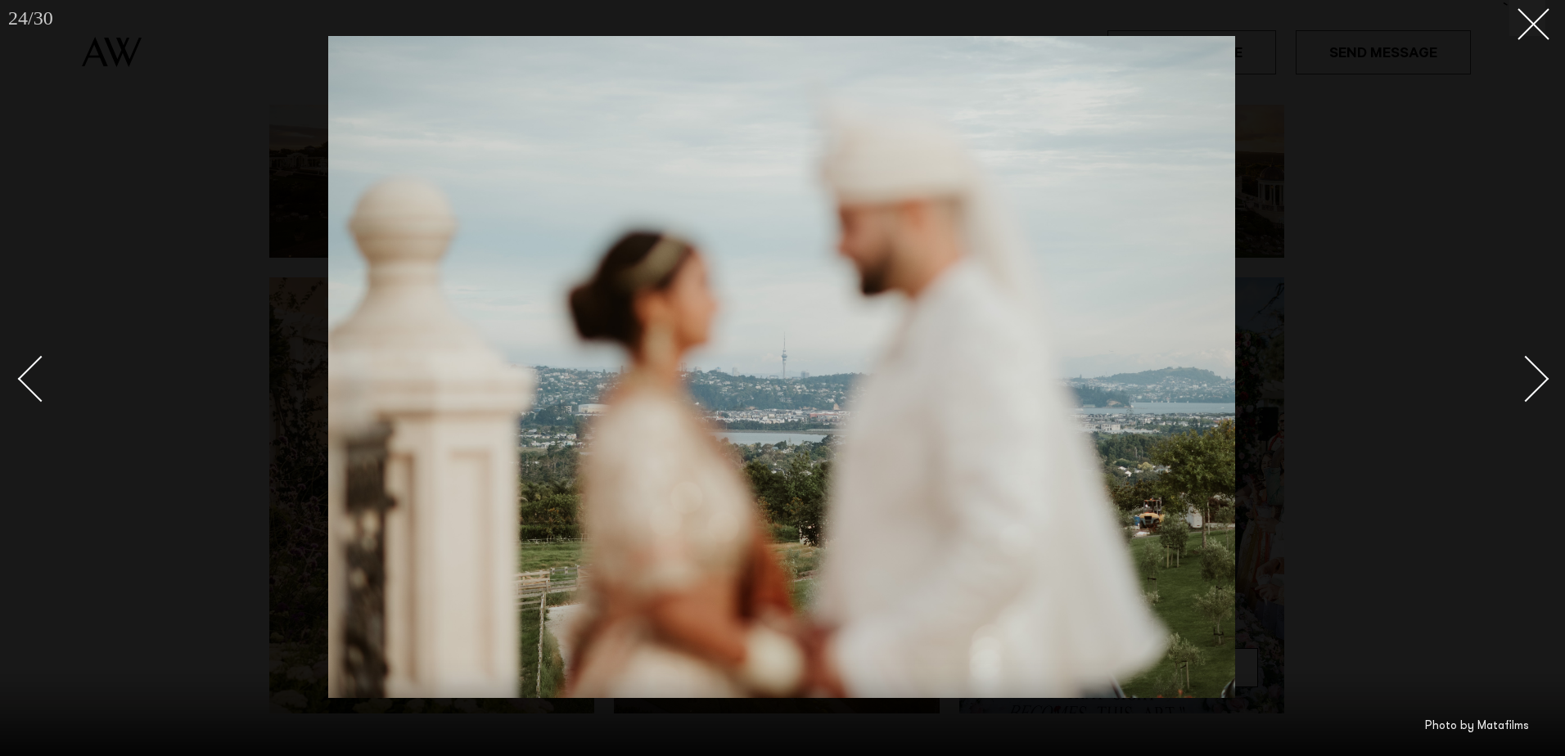
click at [1536, 382] on div "Next slide" at bounding box center [1526, 379] width 47 height 47
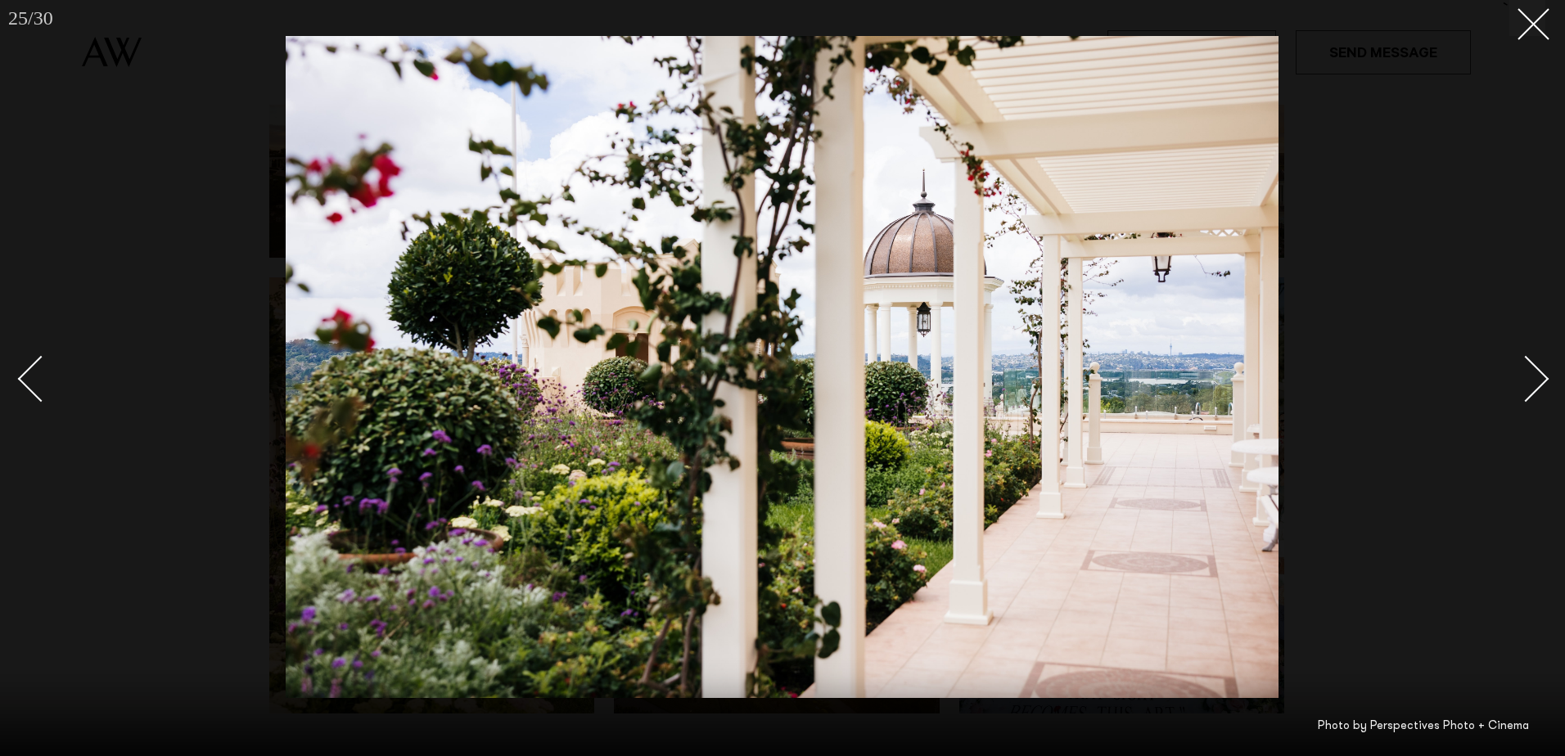
click at [1536, 382] on div "Next slide" at bounding box center [1526, 379] width 47 height 47
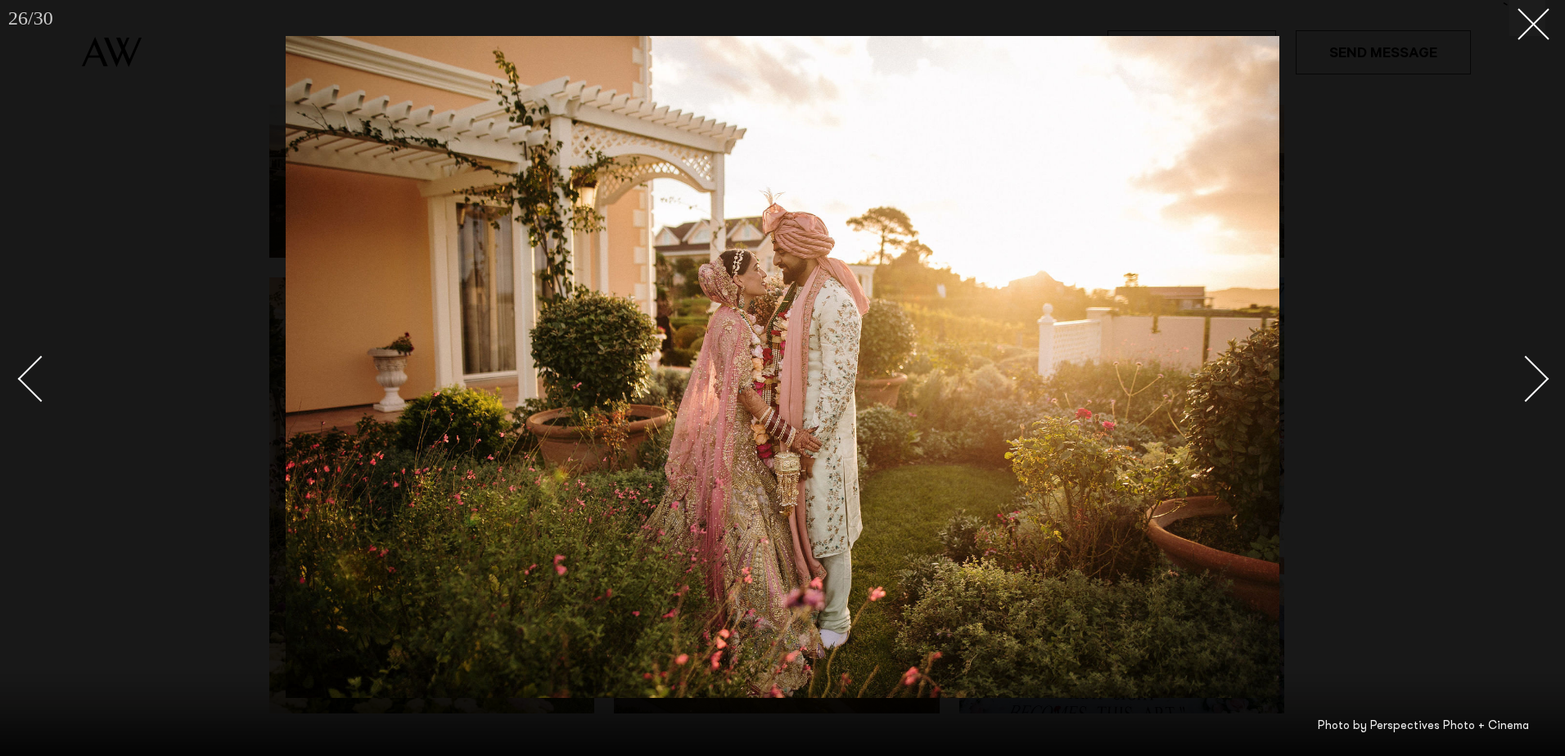
click at [1536, 382] on div "Next slide" at bounding box center [1526, 379] width 47 height 47
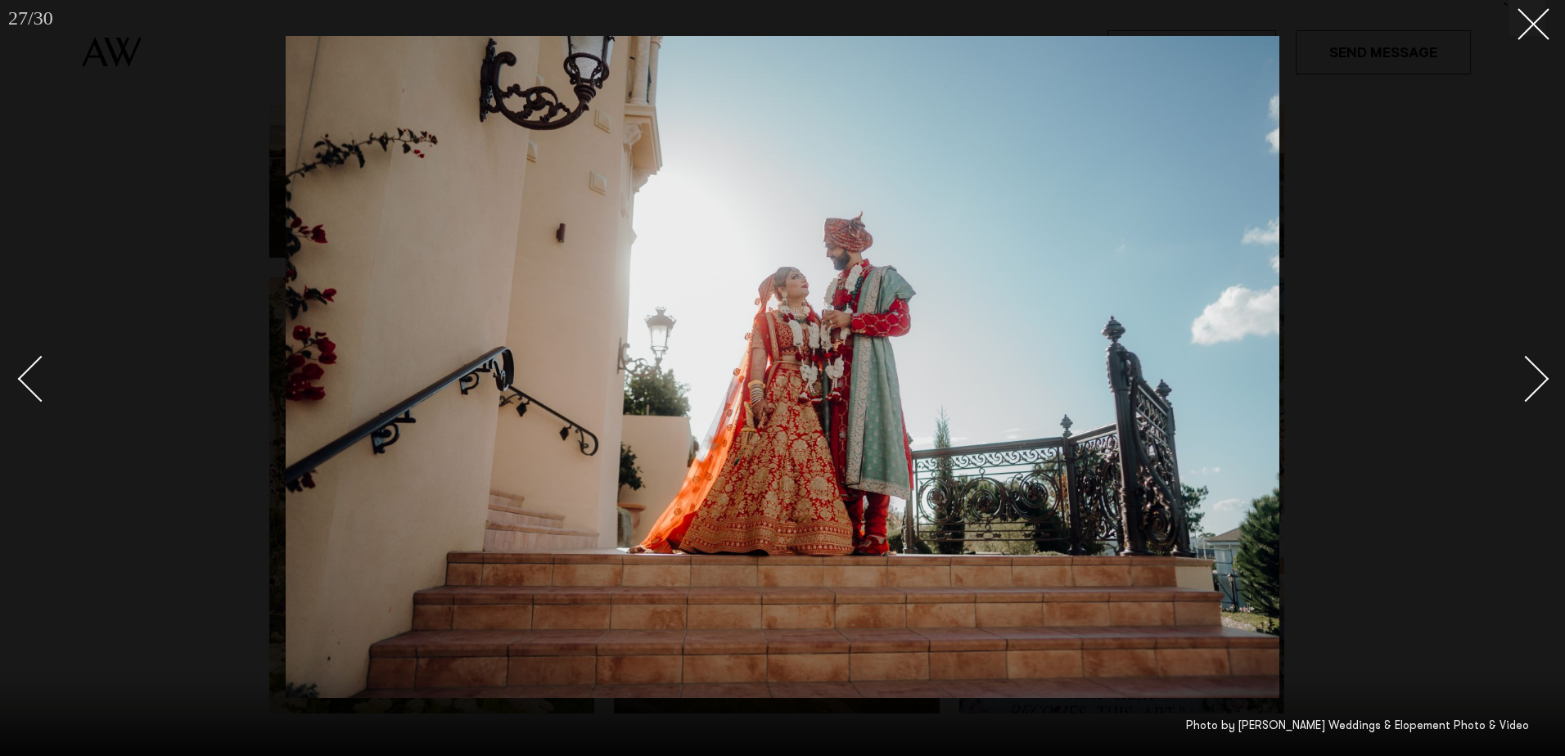
click at [1536, 382] on div "Next slide" at bounding box center [1526, 379] width 47 height 47
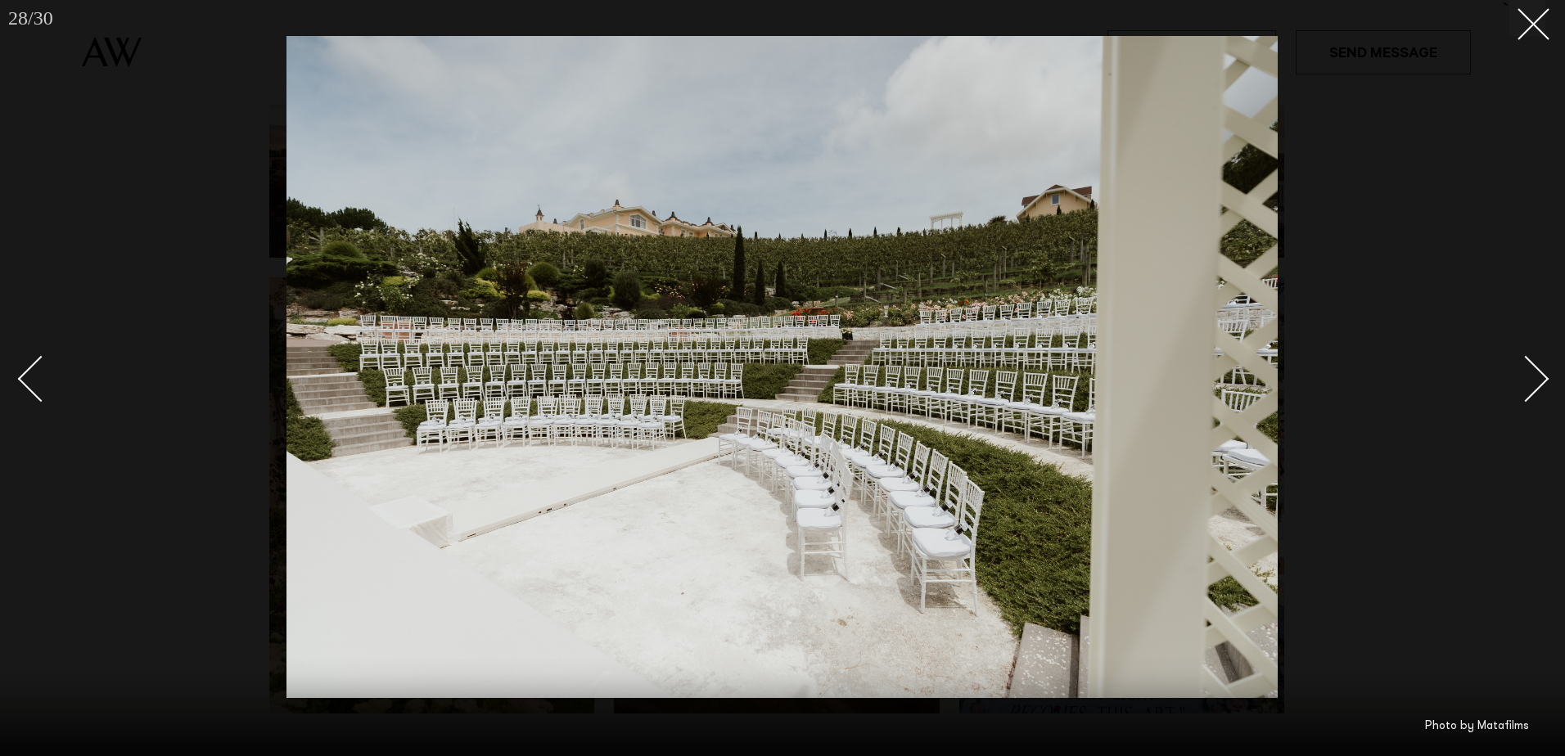
click at [1536, 382] on div "Next slide" at bounding box center [1526, 379] width 47 height 47
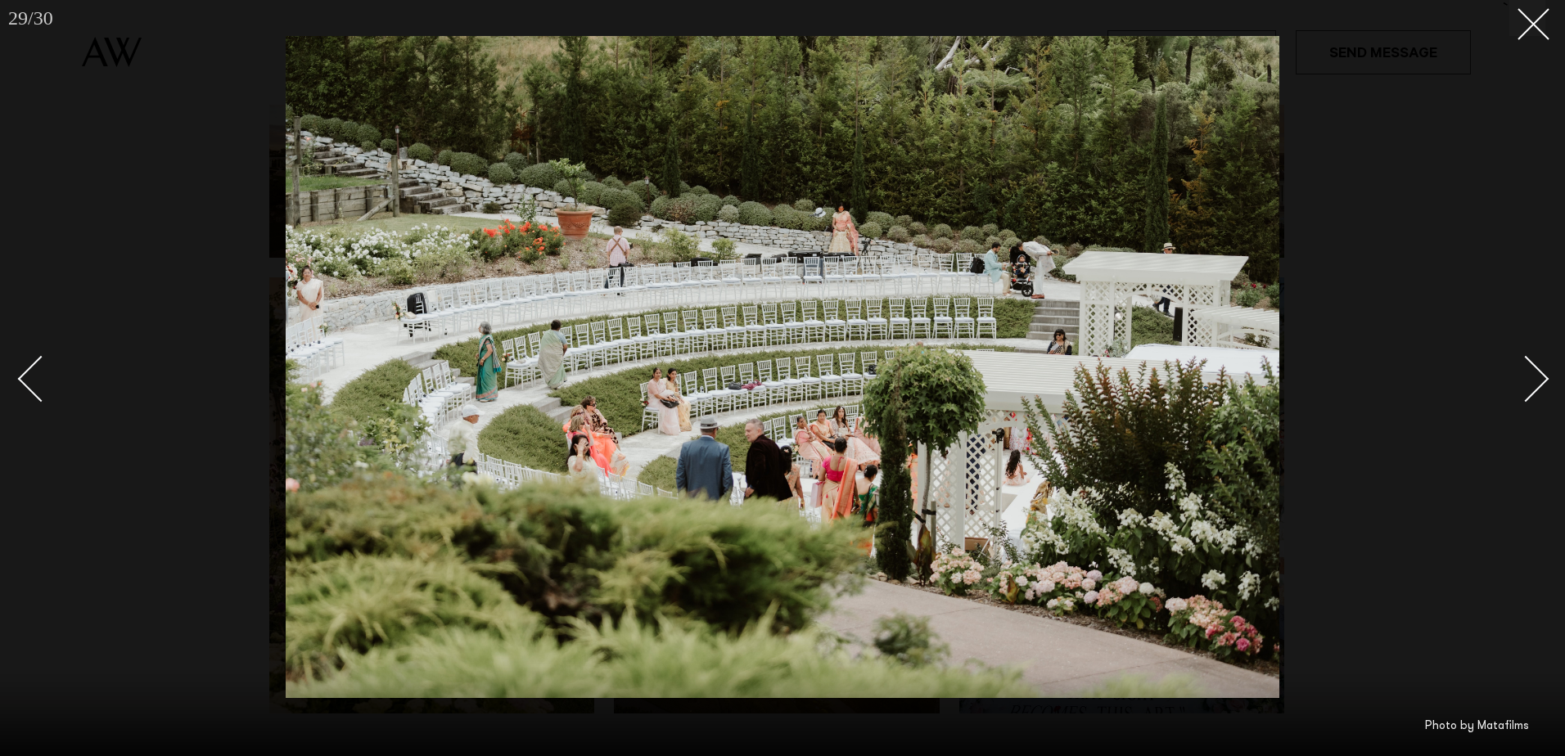
click at [1537, 382] on div "Next slide" at bounding box center [1526, 379] width 47 height 47
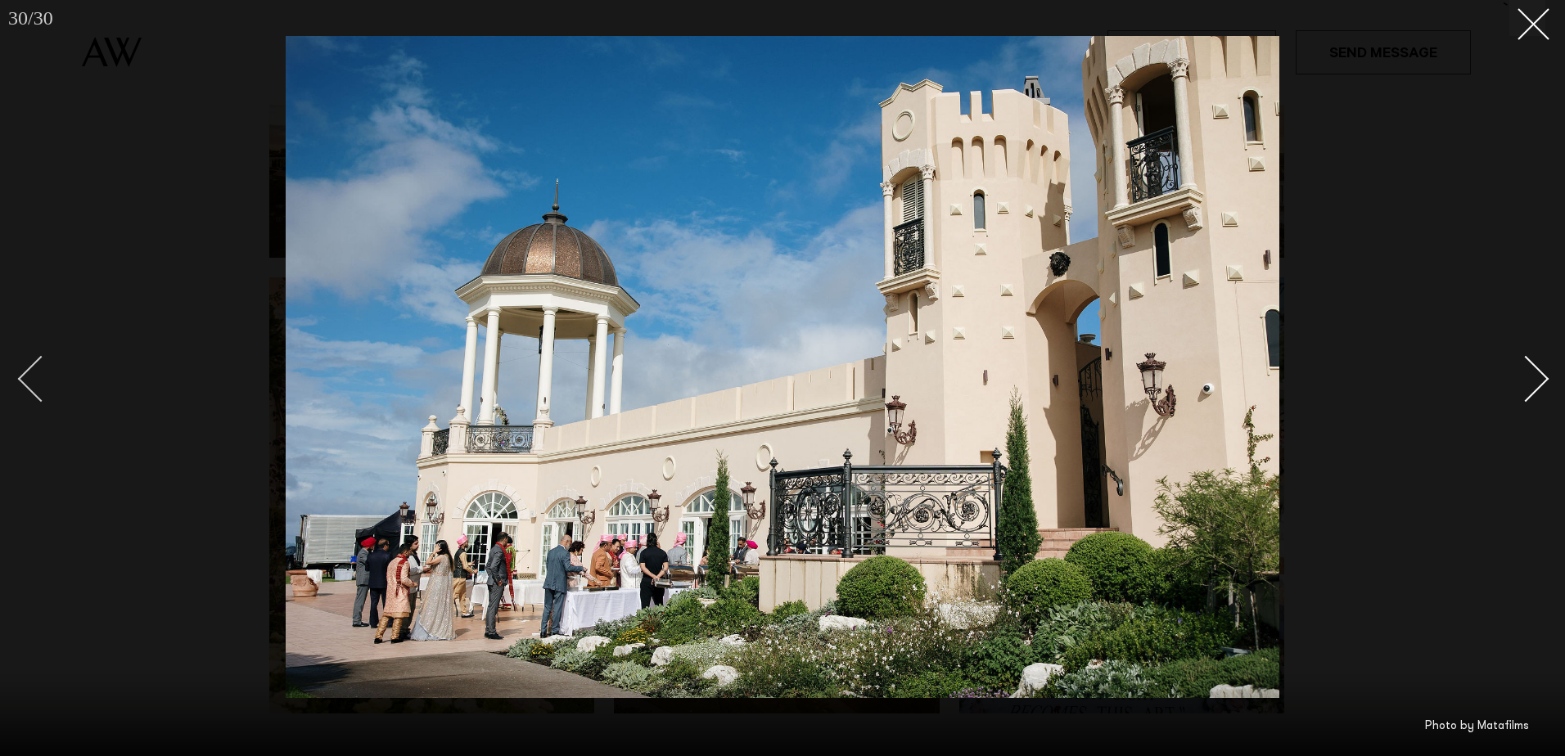
click at [29, 379] on div "Previous slide" at bounding box center [41, 379] width 47 height 47
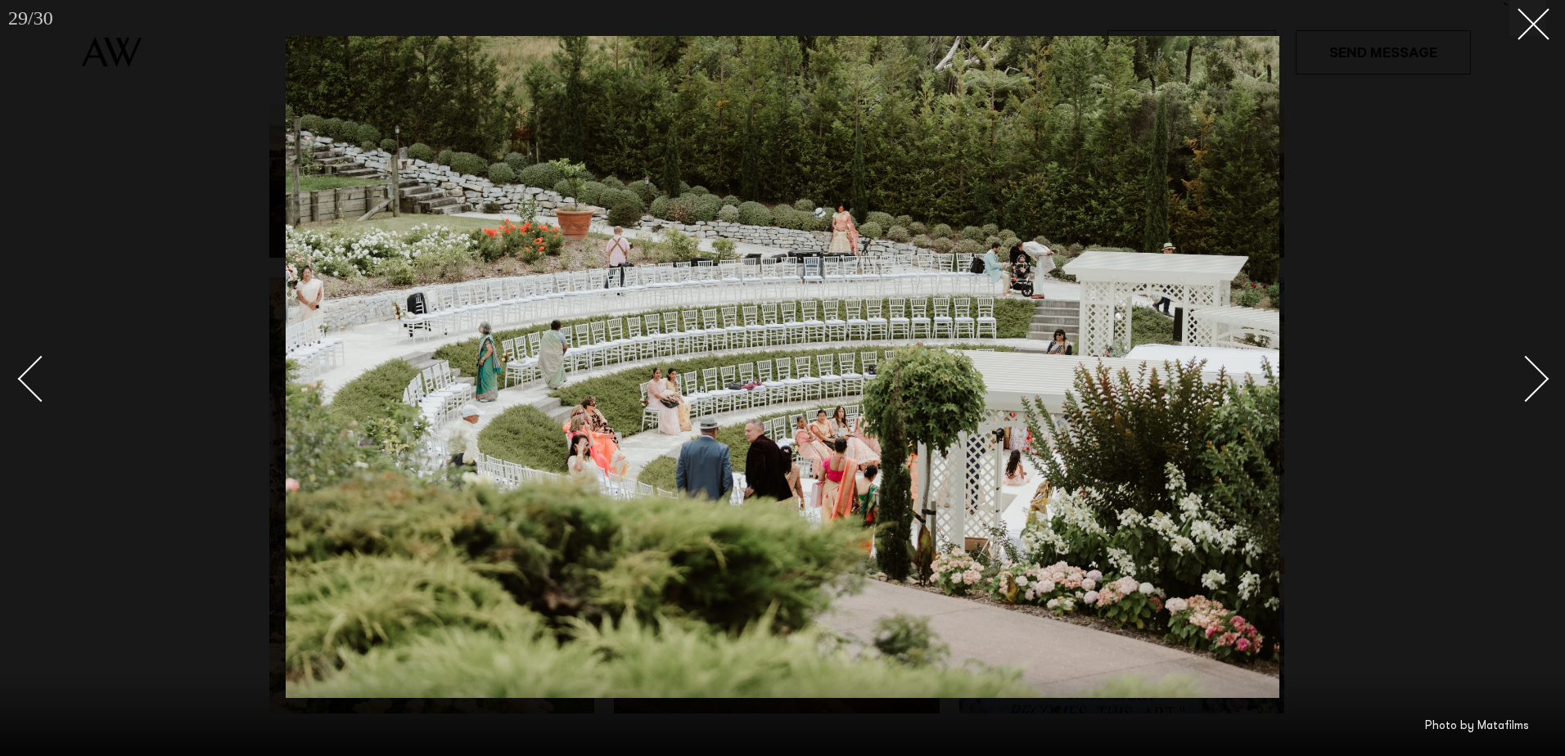
click at [1531, 372] on div "Next slide" at bounding box center [1526, 379] width 47 height 47
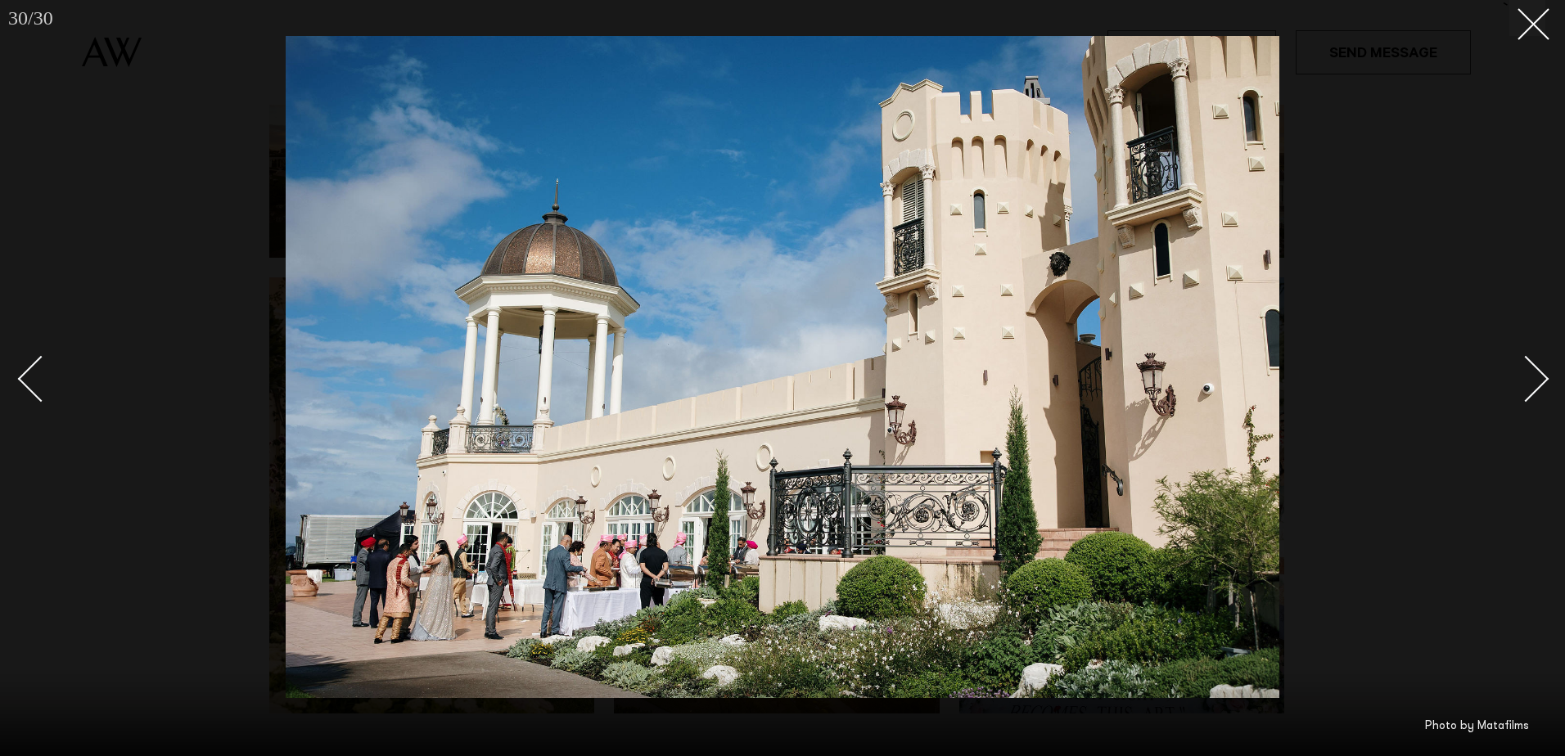
click at [1531, 372] on div "Next slide" at bounding box center [1526, 379] width 47 height 47
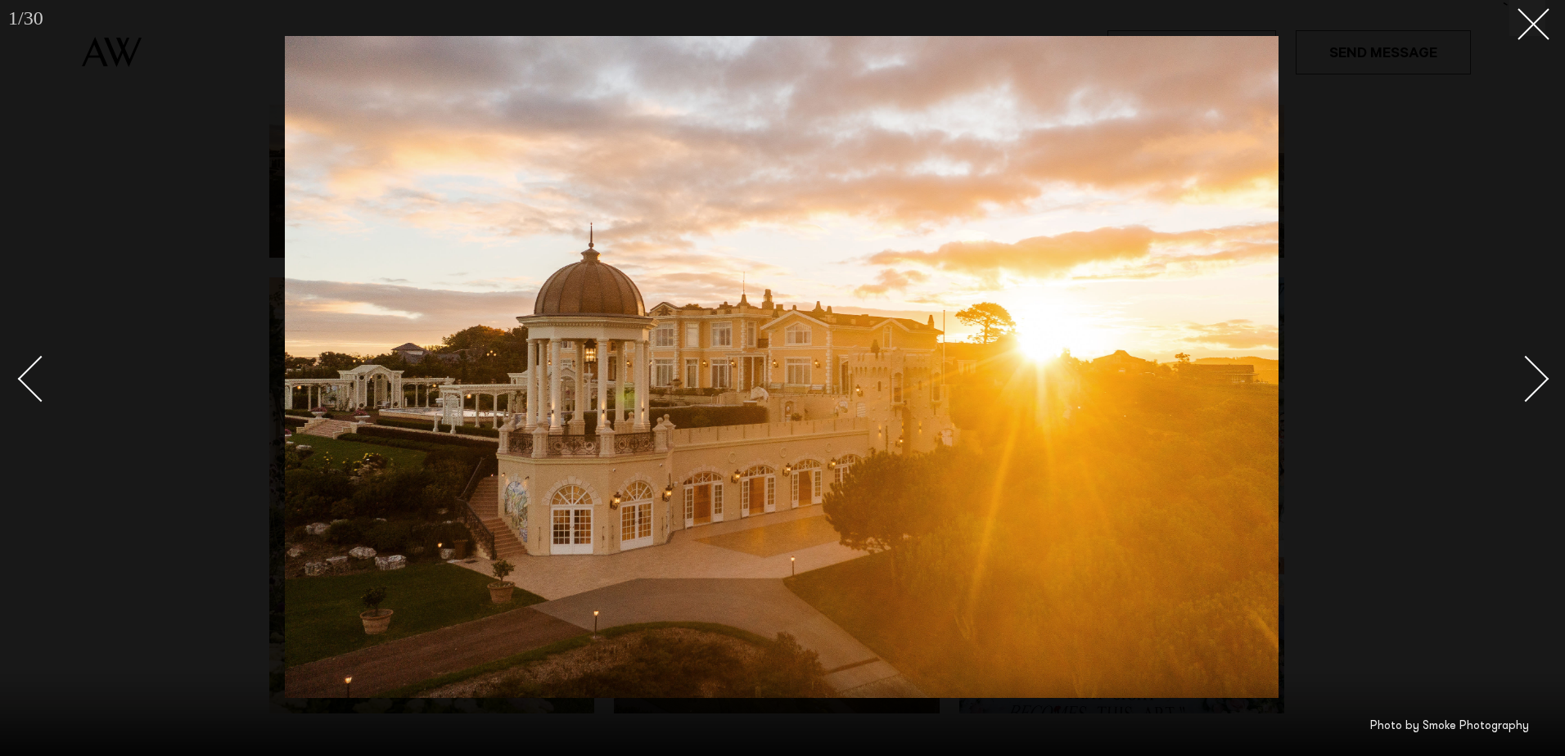
click at [1531, 372] on div "Next slide" at bounding box center [1526, 379] width 47 height 47
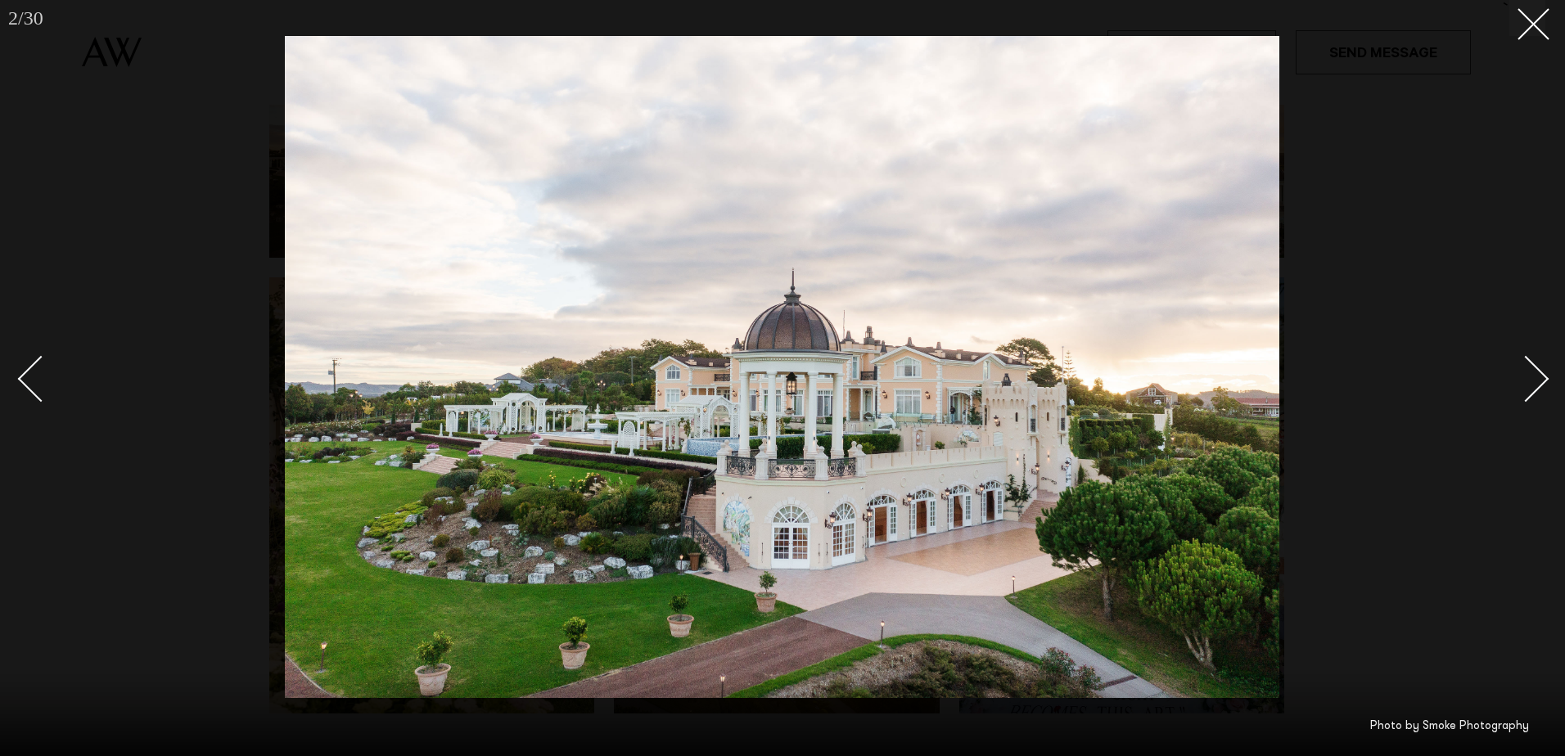
click at [1531, 372] on div "Next slide" at bounding box center [1526, 379] width 47 height 47
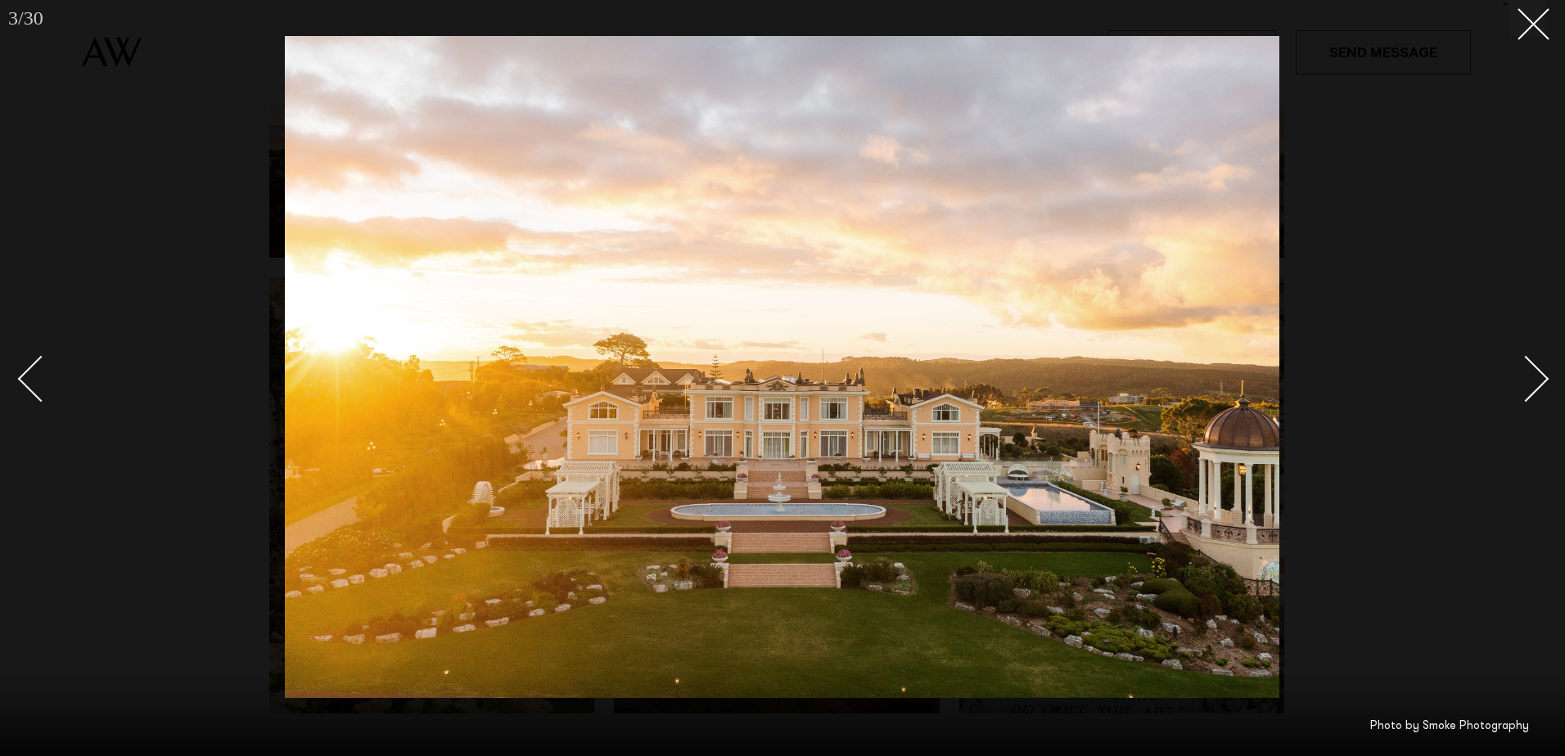
click at [1531, 372] on div "Next slide" at bounding box center [1526, 379] width 47 height 47
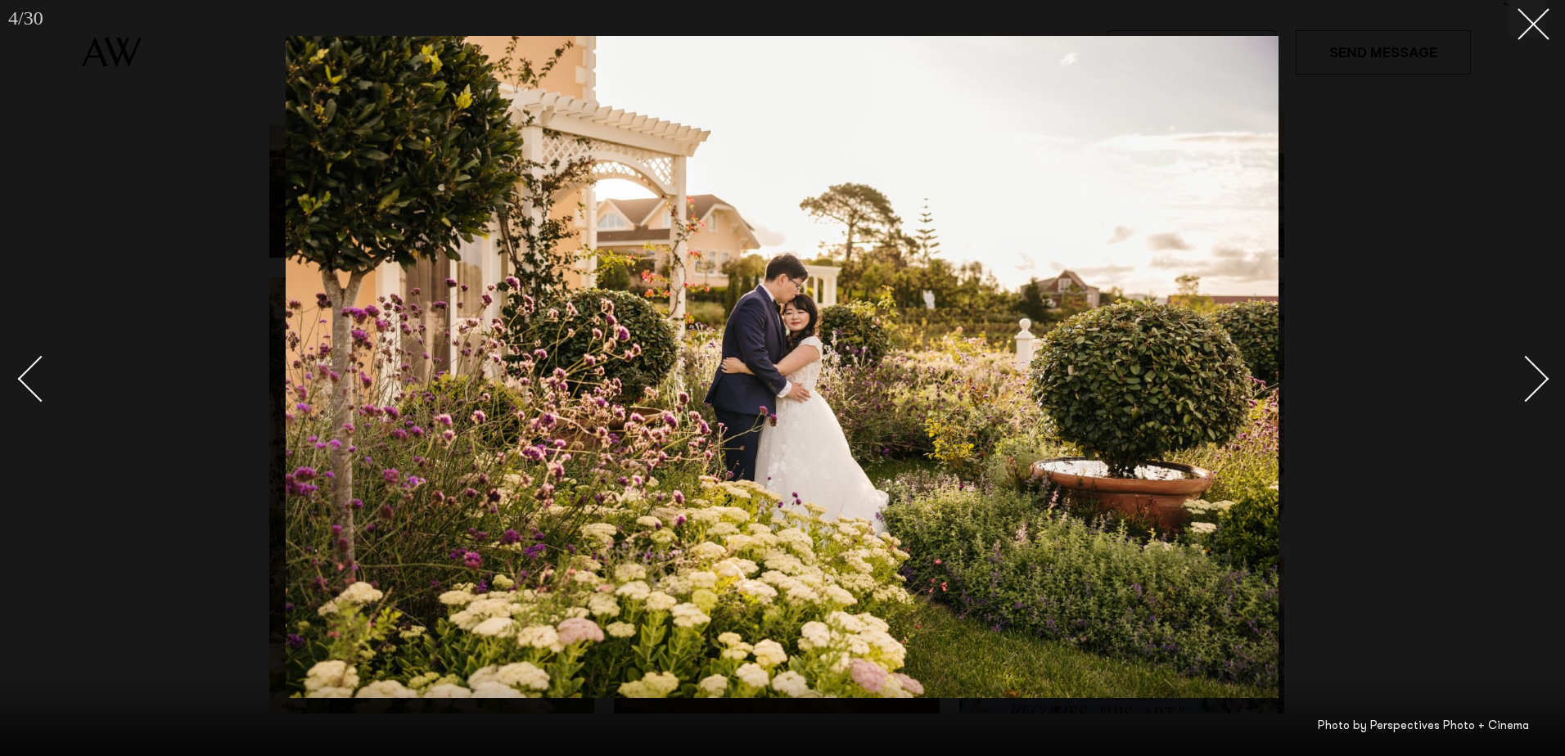
click at [1531, 372] on div "Next slide" at bounding box center [1526, 379] width 47 height 47
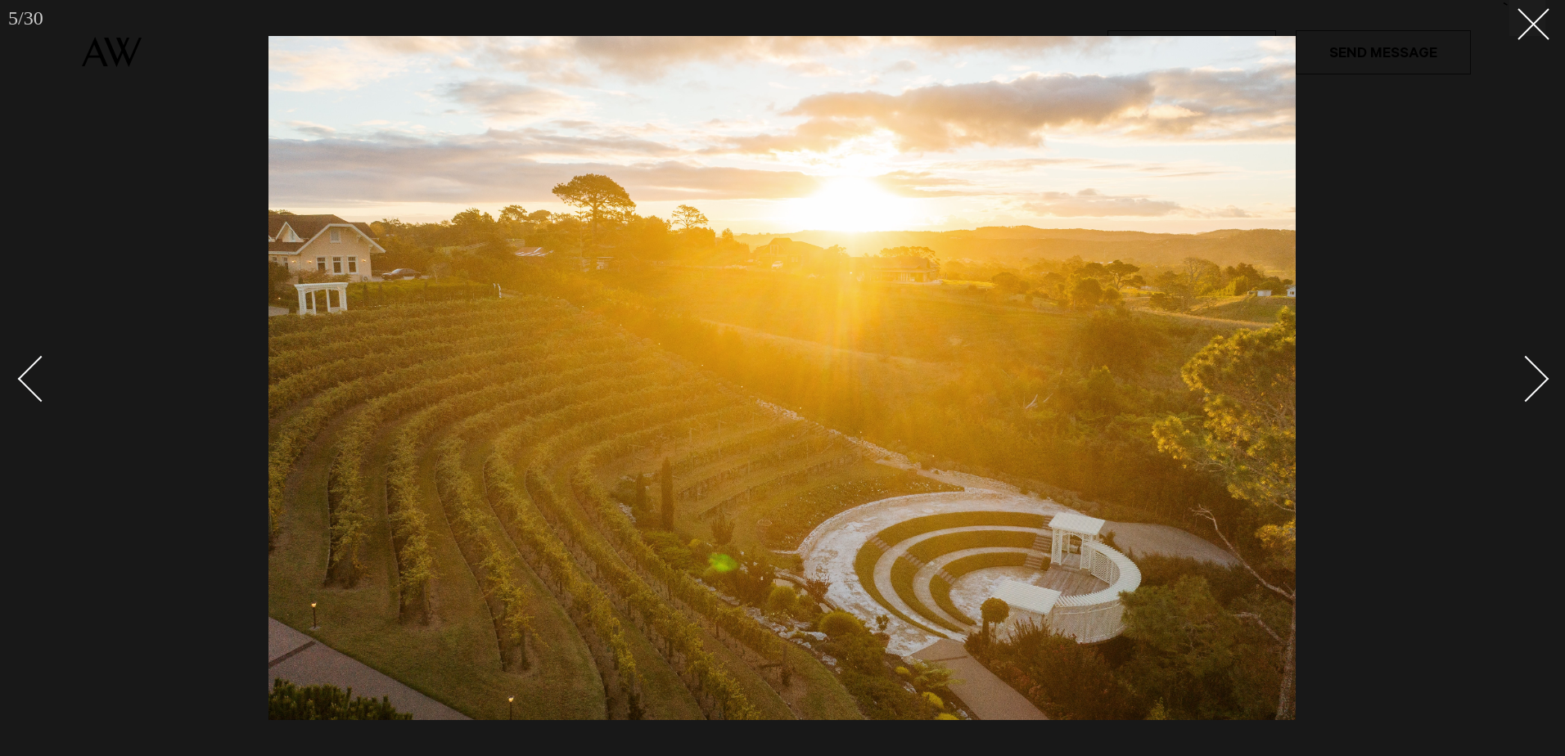
click at [1531, 372] on div "Next slide" at bounding box center [1526, 379] width 47 height 47
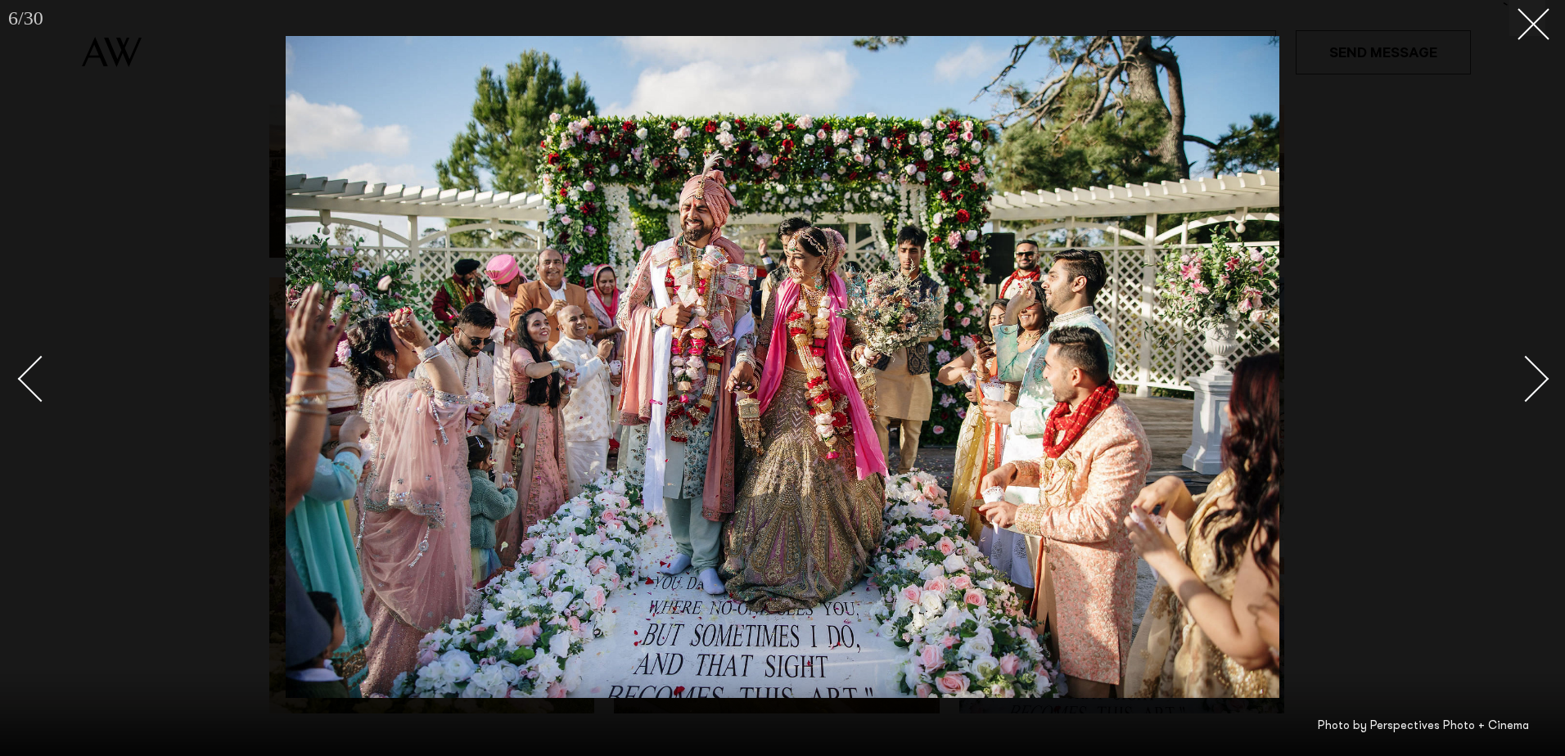
click at [1531, 372] on div "Next slide" at bounding box center [1526, 379] width 47 height 47
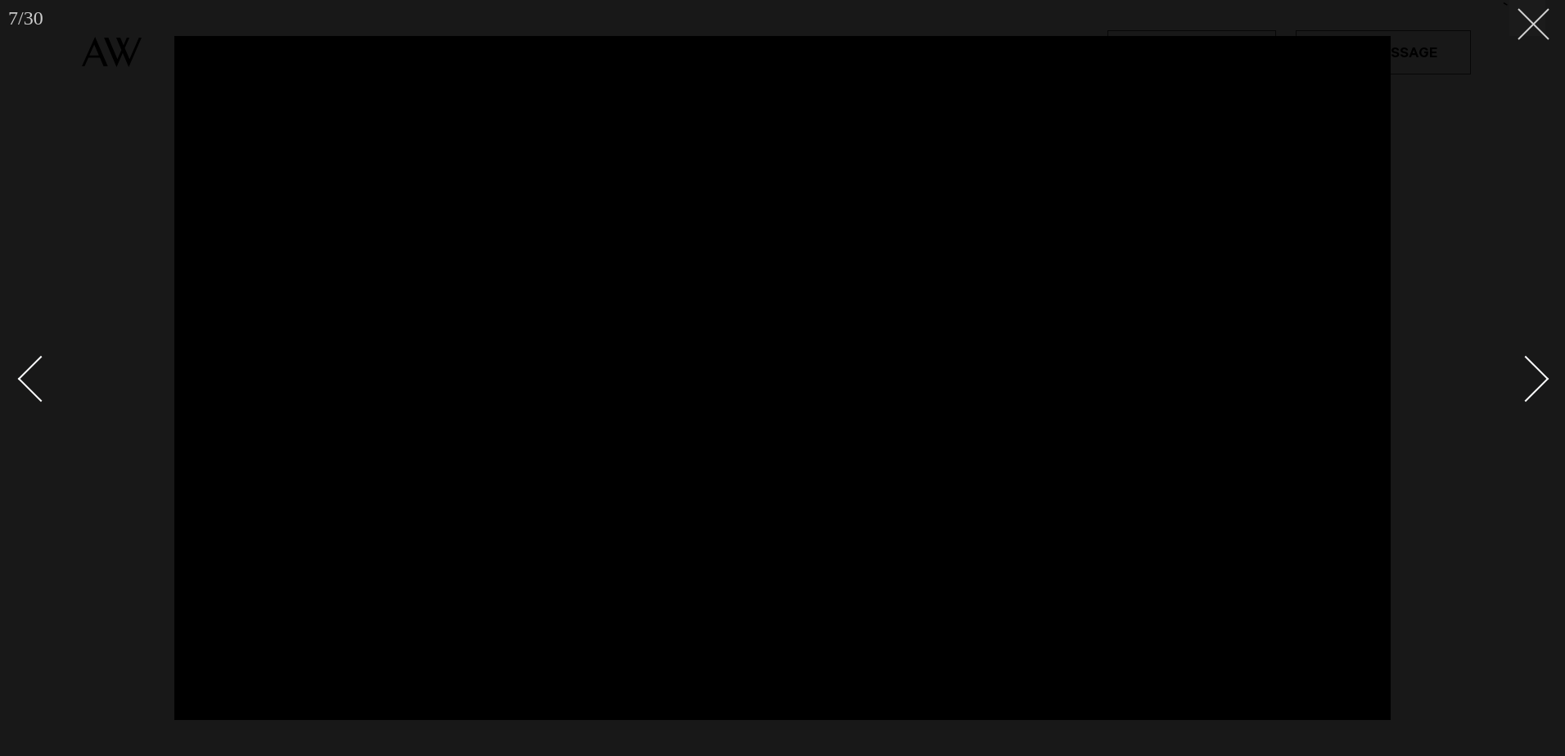
click at [1543, 15] on line at bounding box center [1534, 24] width 30 height 30
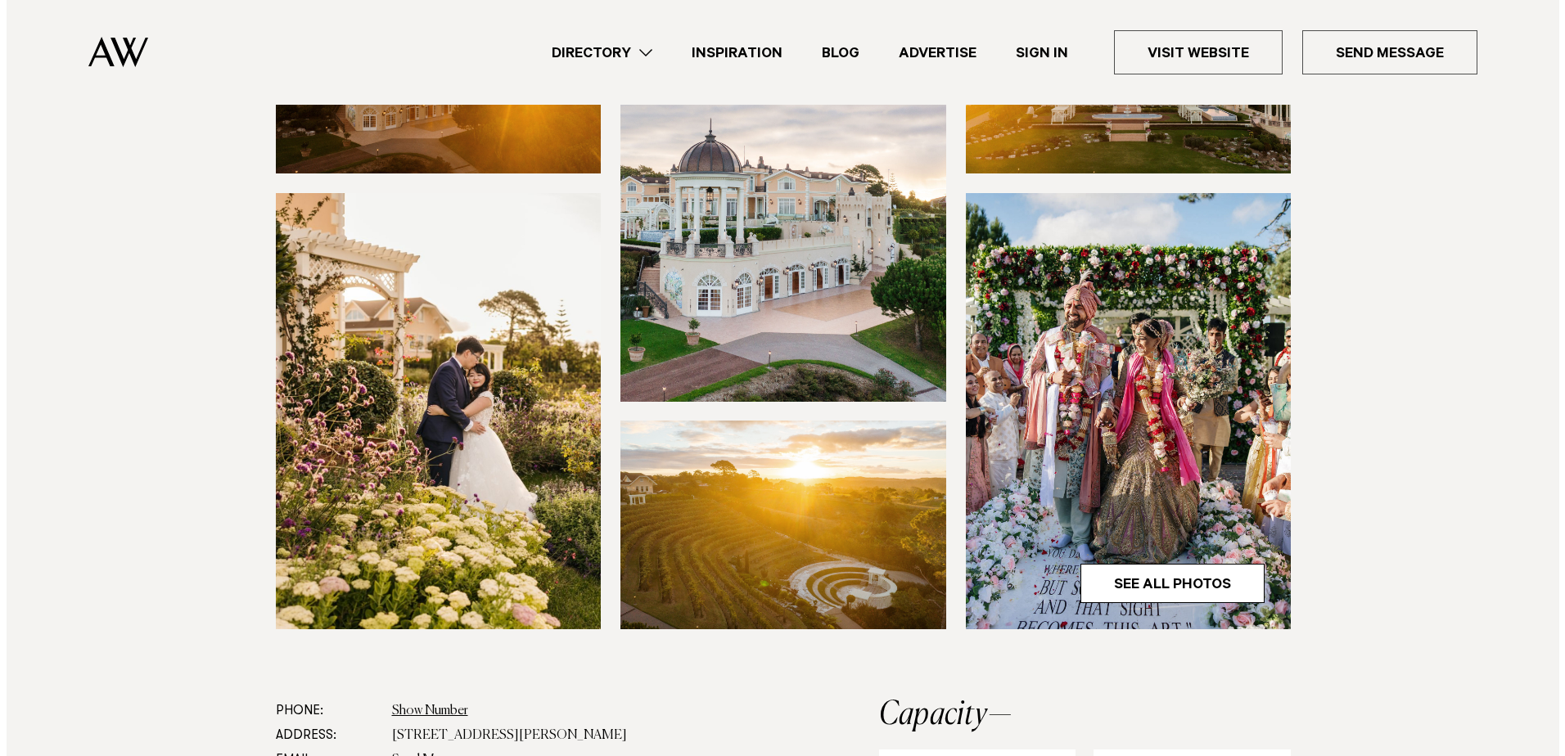
scroll to position [327, 0]
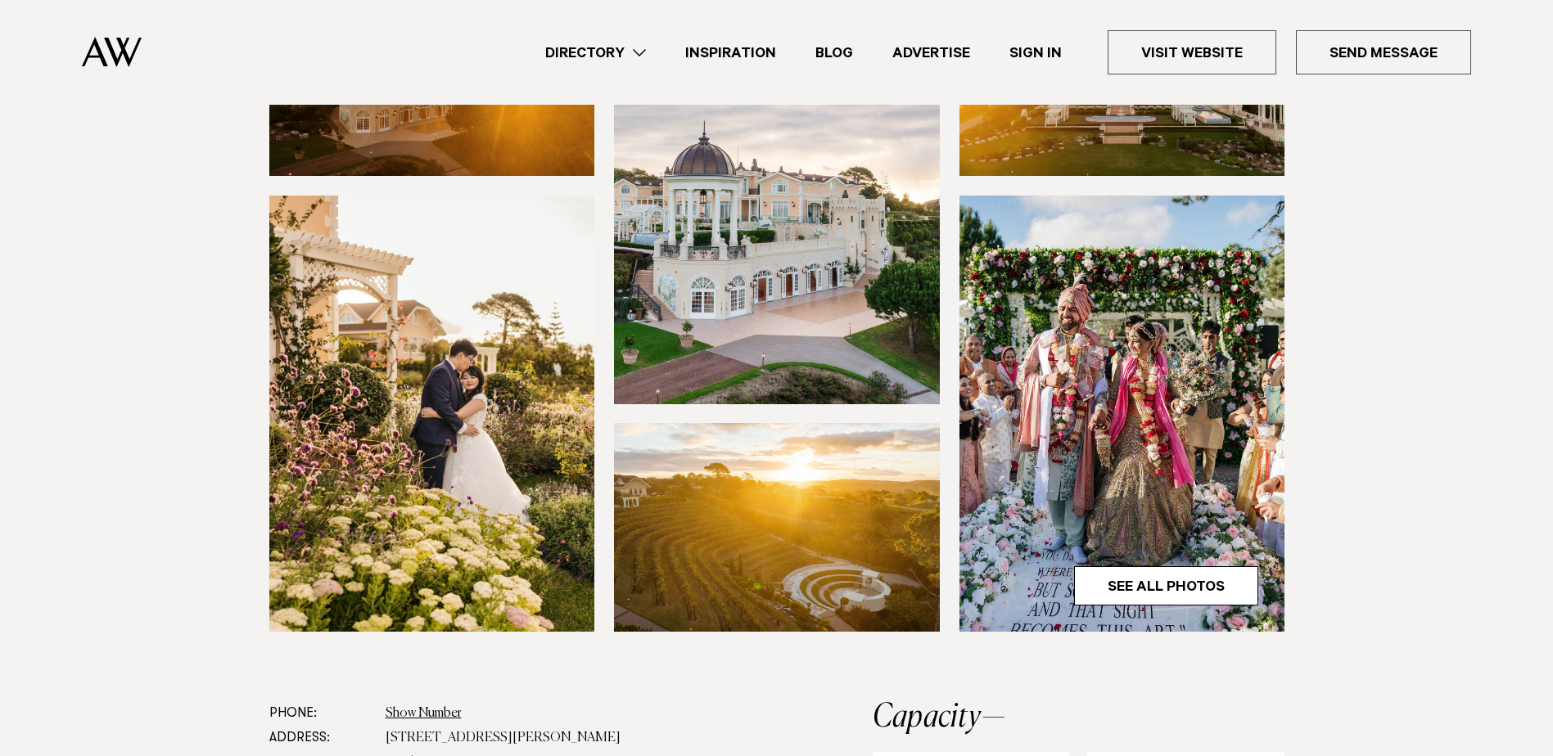
click at [1115, 363] on img at bounding box center [1122, 414] width 326 height 436
